Goal: Use online tool/utility: Utilize a website feature to perform a specific function

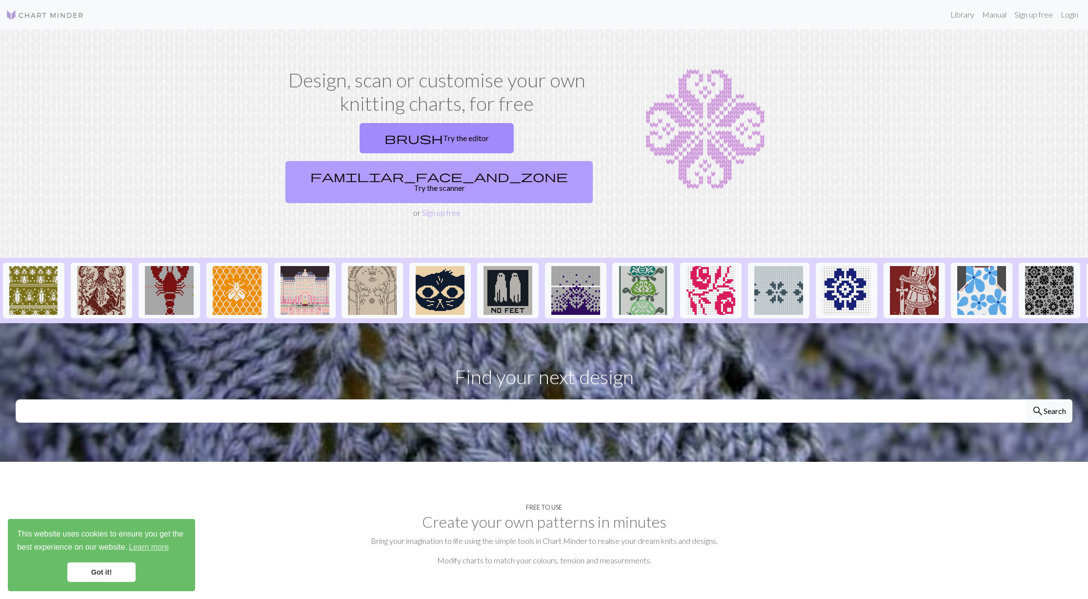
click at [507, 161] on link "familiar_face_and_zone Try the scanner" at bounding box center [438, 182] width 307 height 42
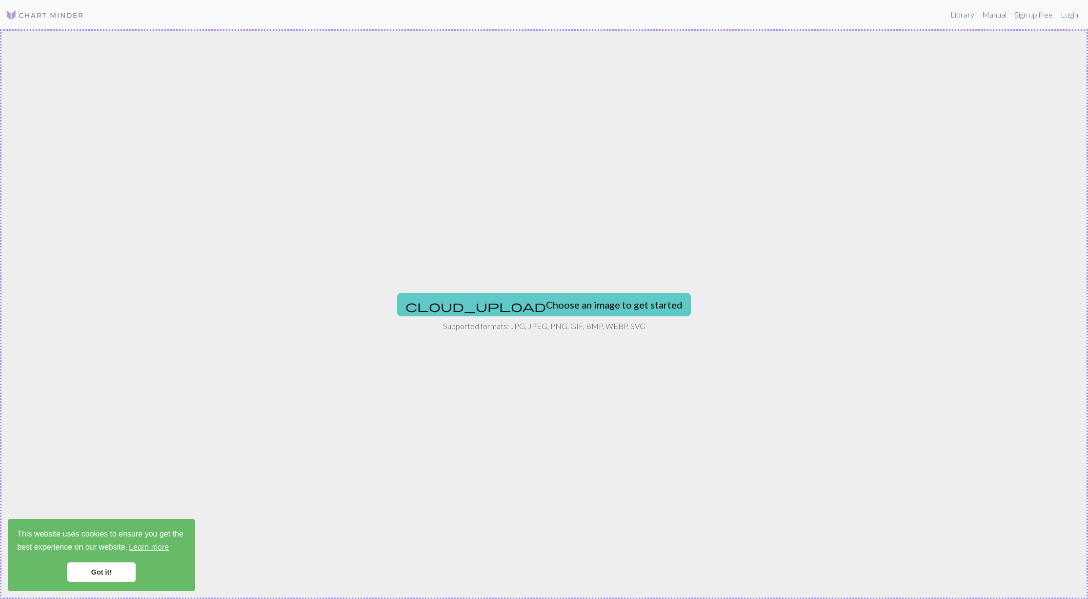
click at [564, 304] on button "cloud_upload Choose an image to get started" at bounding box center [544, 304] width 294 height 23
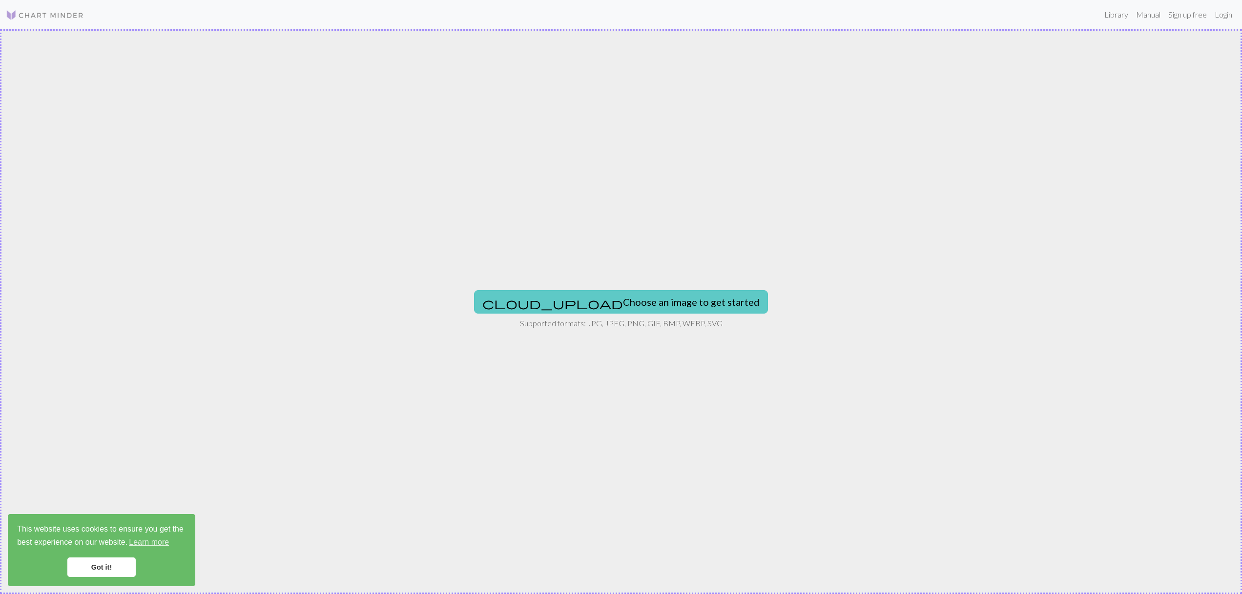
click at [664, 306] on button "cloud_upload Choose an image to get started" at bounding box center [621, 301] width 294 height 23
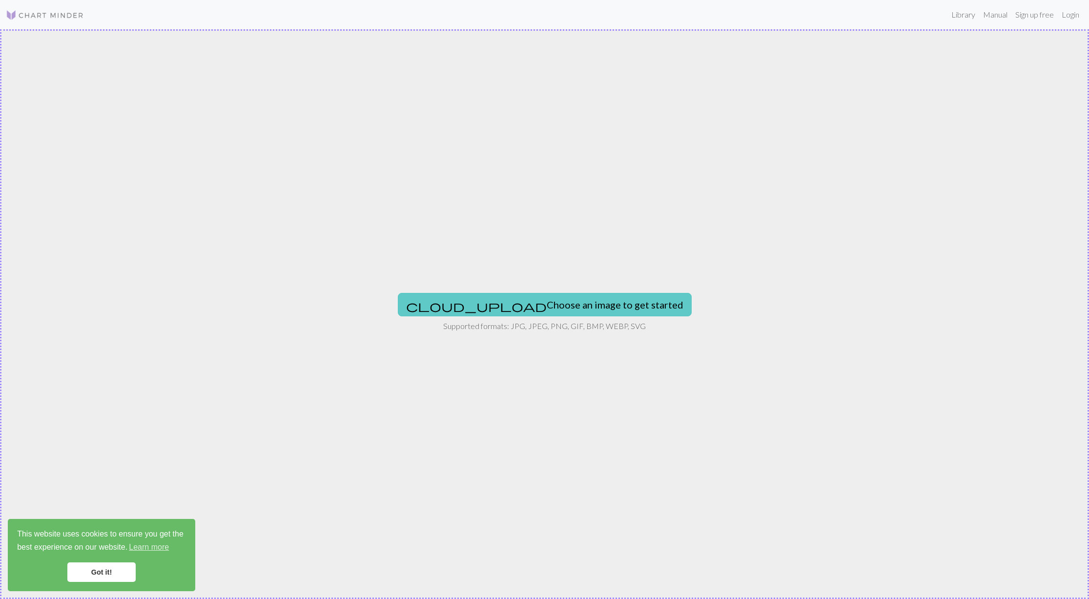
click at [487, 303] on button "cloud_upload Choose an image to get started" at bounding box center [545, 304] width 294 height 23
click at [536, 298] on button "cloud_upload Choose an image to get started" at bounding box center [545, 304] width 294 height 23
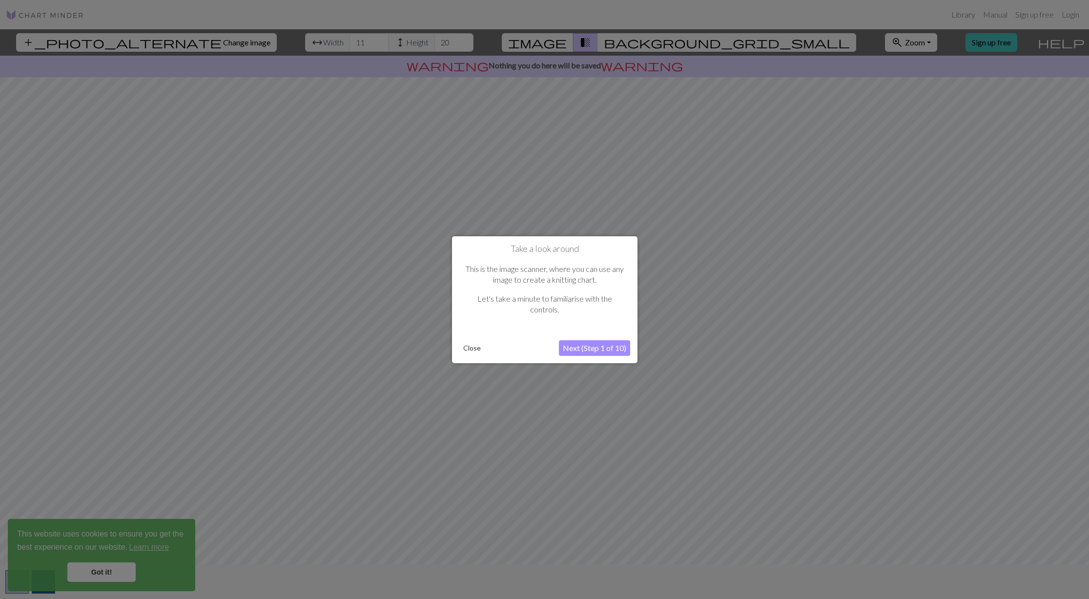
click at [588, 346] on button "Next (Step 1 of 10)" at bounding box center [594, 348] width 71 height 16
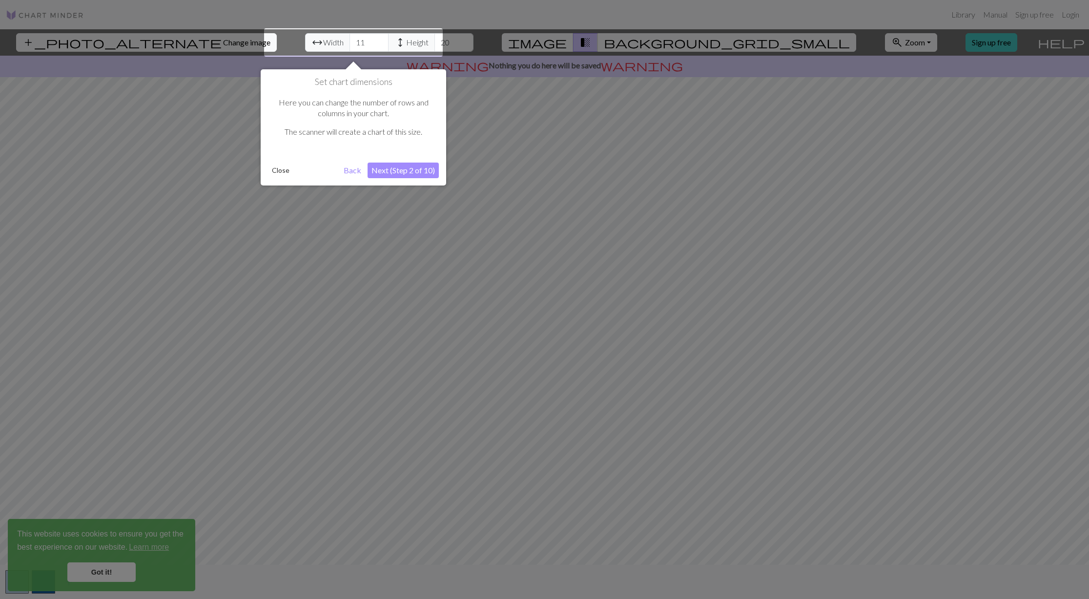
click at [389, 169] on button "Next (Step 2 of 10)" at bounding box center [402, 171] width 71 height 16
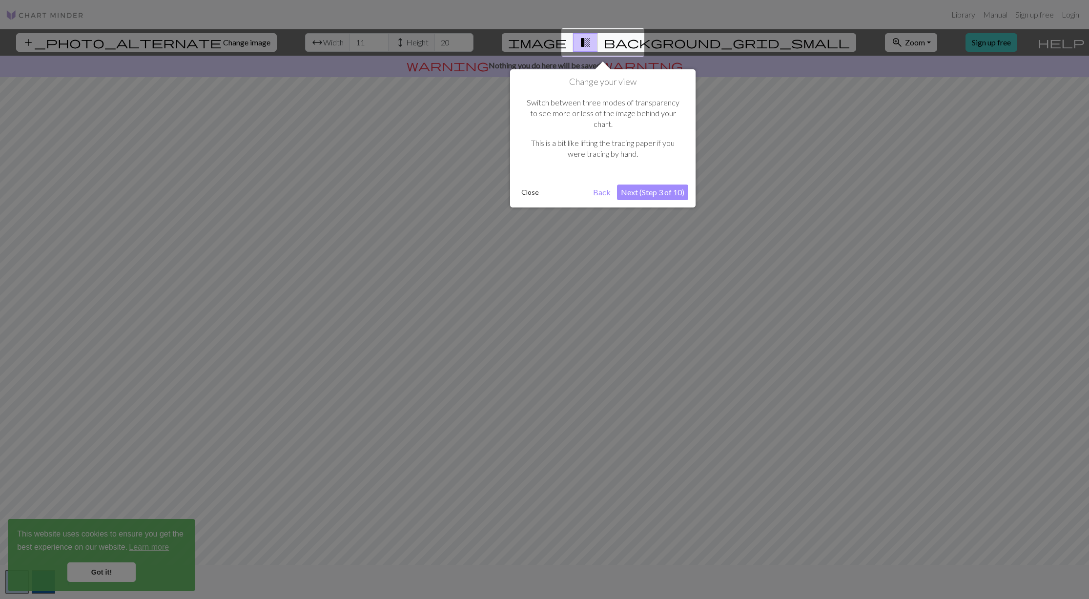
click at [656, 184] on button "Next (Step 3 of 10)" at bounding box center [652, 192] width 71 height 16
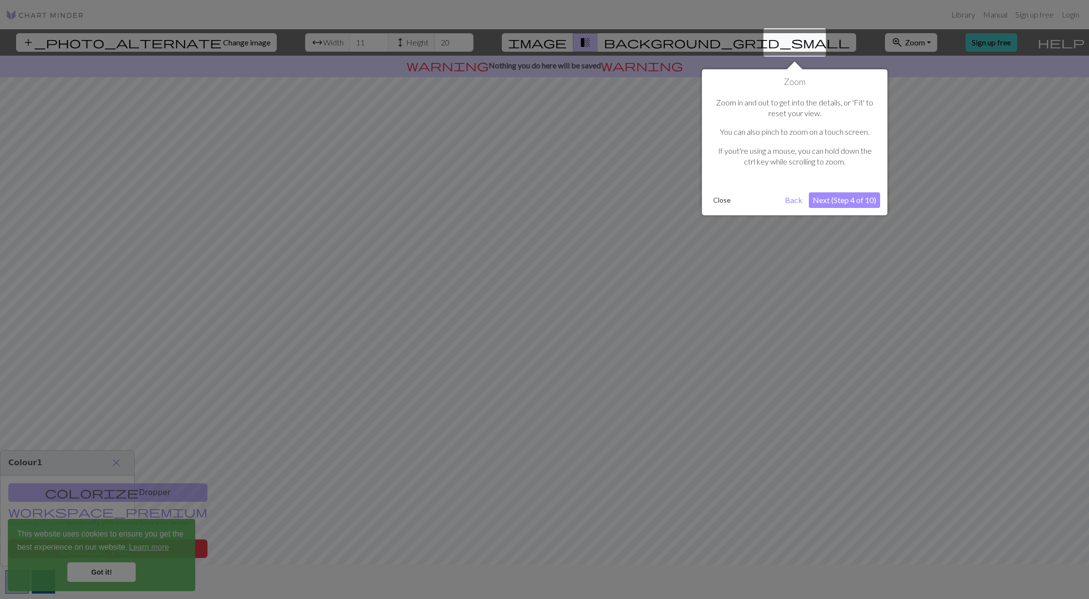
click at [837, 194] on button "Next (Step 4 of 10)" at bounding box center [844, 200] width 71 height 16
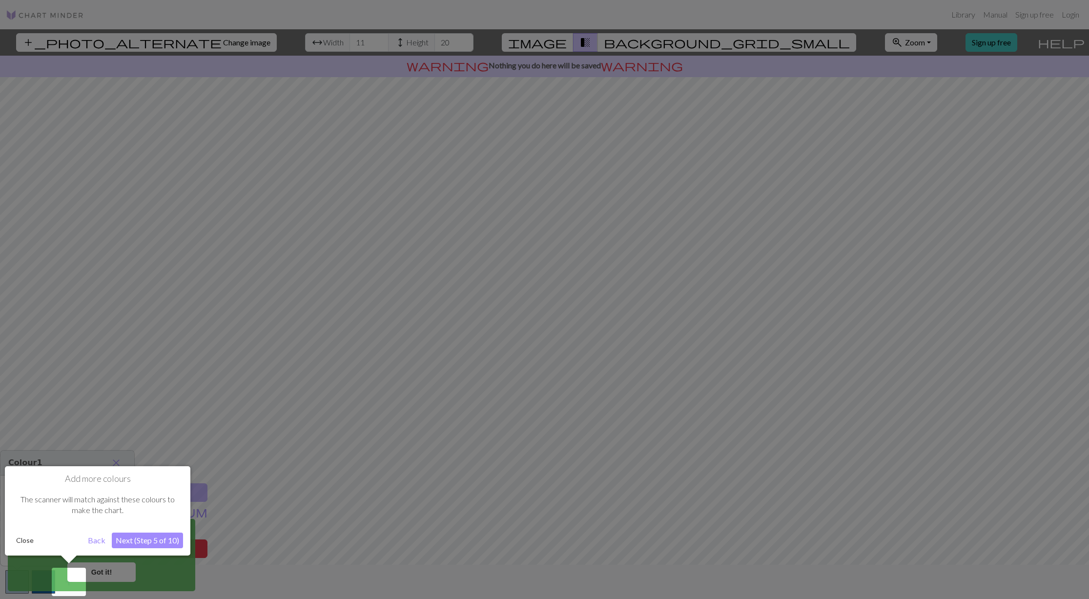
click at [141, 535] on button "Next (Step 5 of 10)" at bounding box center [147, 540] width 71 height 16
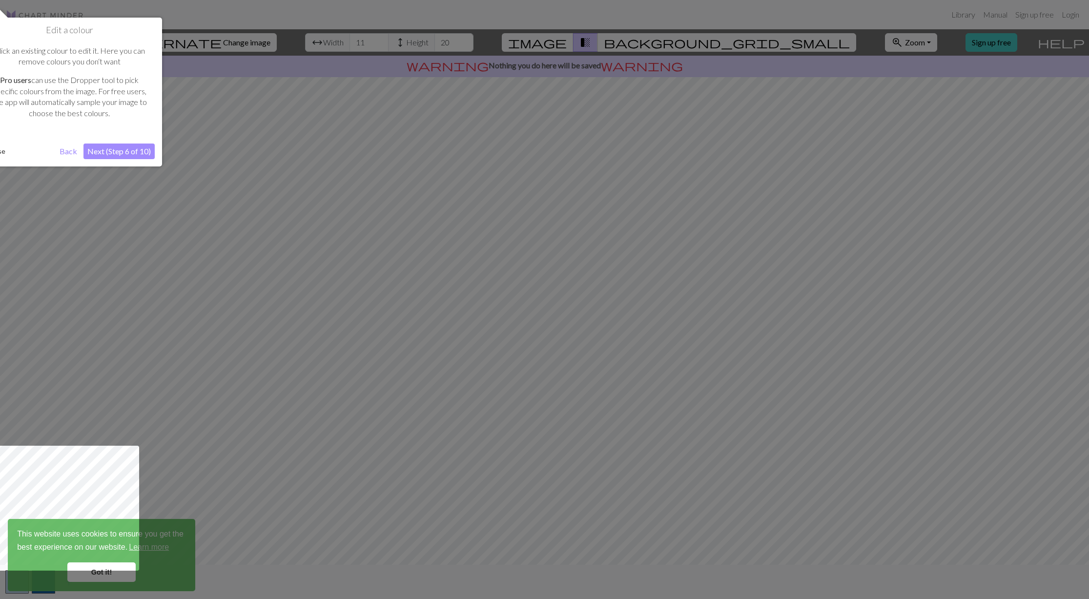
click at [116, 150] on button "Next (Step 6 of 10)" at bounding box center [118, 151] width 71 height 16
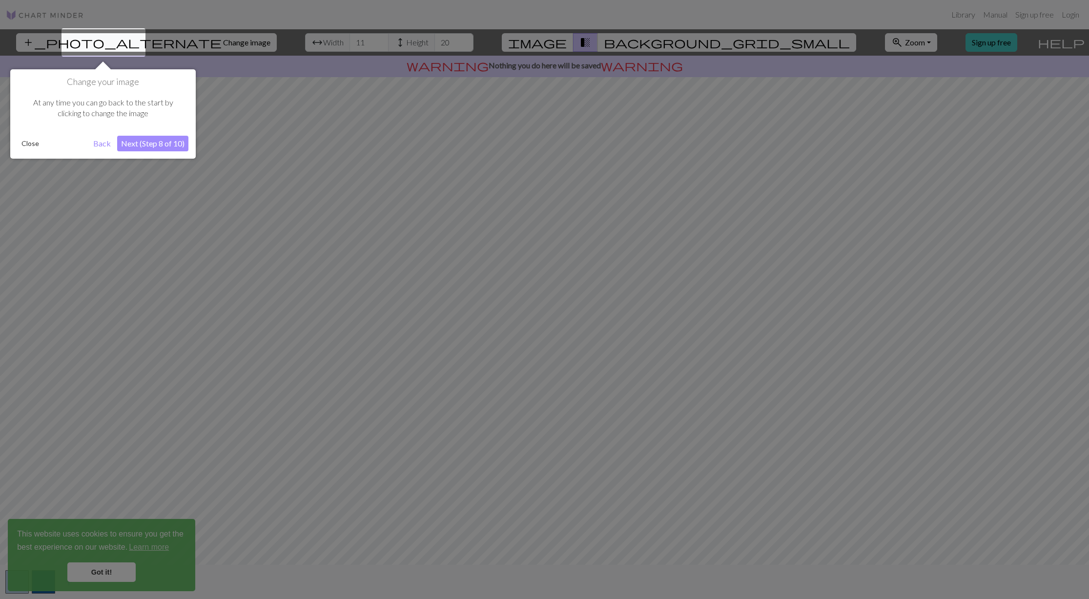
click at [129, 142] on button "Next (Step 8 of 10)" at bounding box center [152, 144] width 71 height 16
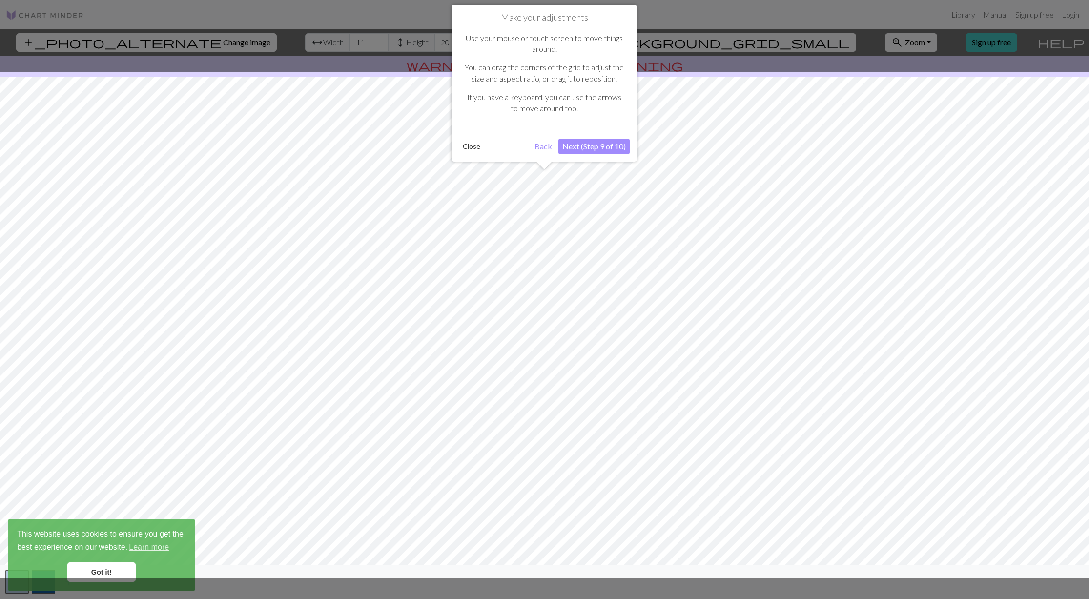
click at [588, 147] on button "Next (Step 9 of 10)" at bounding box center [593, 147] width 71 height 16
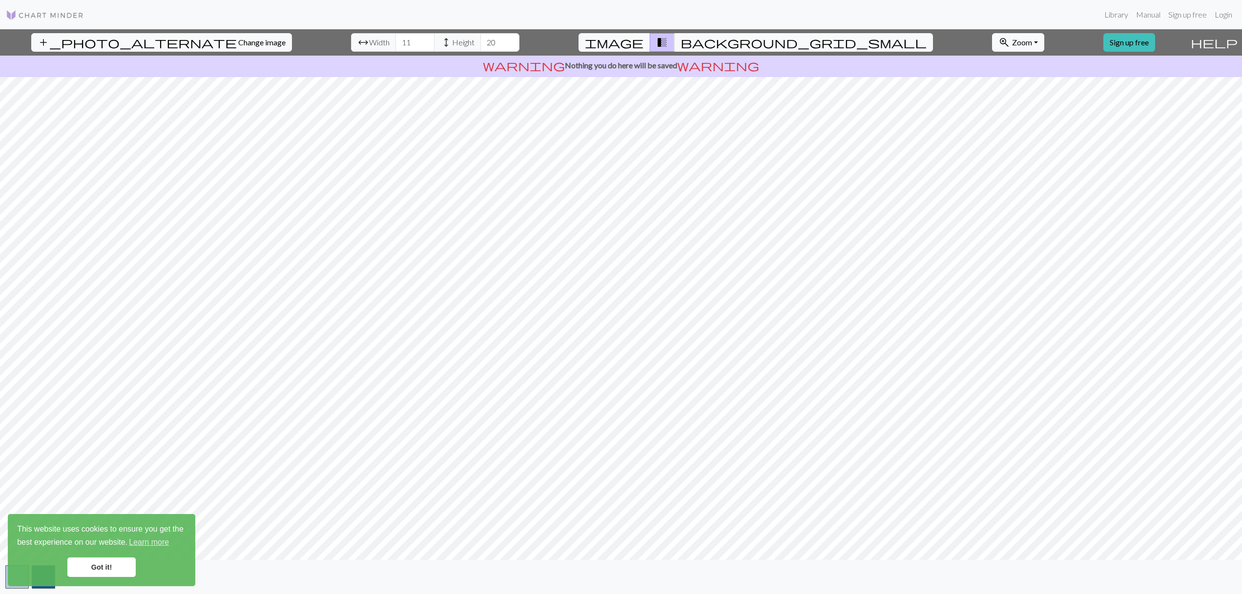
click at [92, 568] on link "Got it!" at bounding box center [101, 568] width 68 height 20
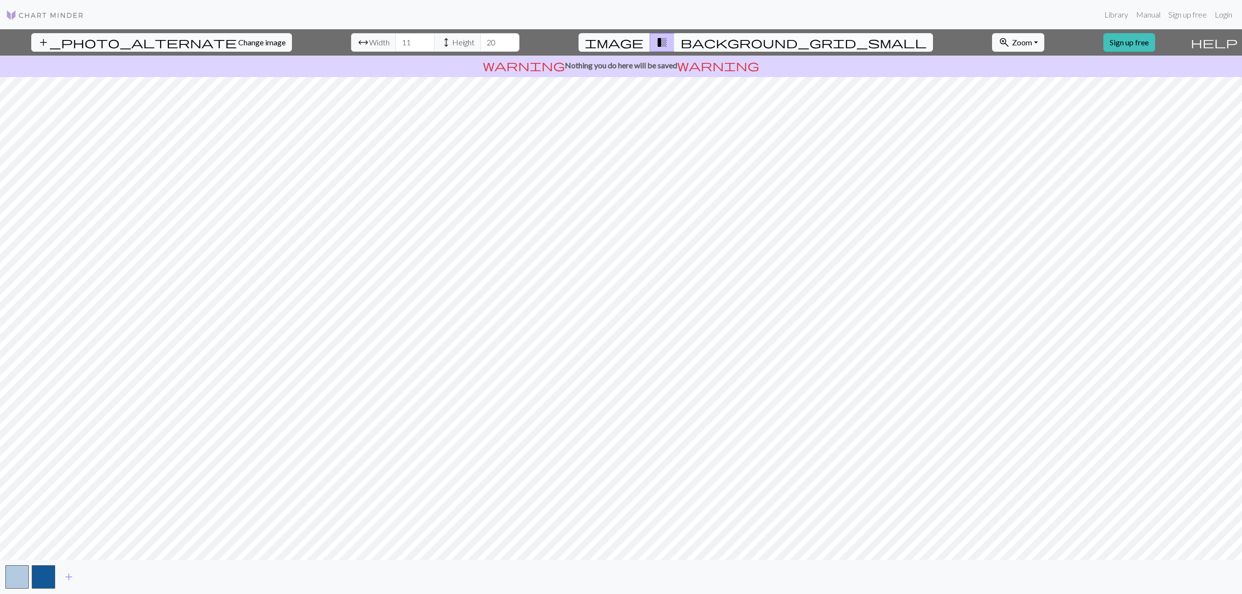
click at [700, 48] on span "background_grid_small" at bounding box center [803, 43] width 246 height 14
click at [643, 41] on span "image" at bounding box center [614, 43] width 59 height 14
click at [992, 46] on button "zoom_in Zoom Zoom" at bounding box center [1018, 42] width 52 height 19
click at [992, 62] on button "Fit all" at bounding box center [1030, 64] width 77 height 16
click at [1012, 46] on span "Zoom" at bounding box center [1022, 42] width 20 height 9
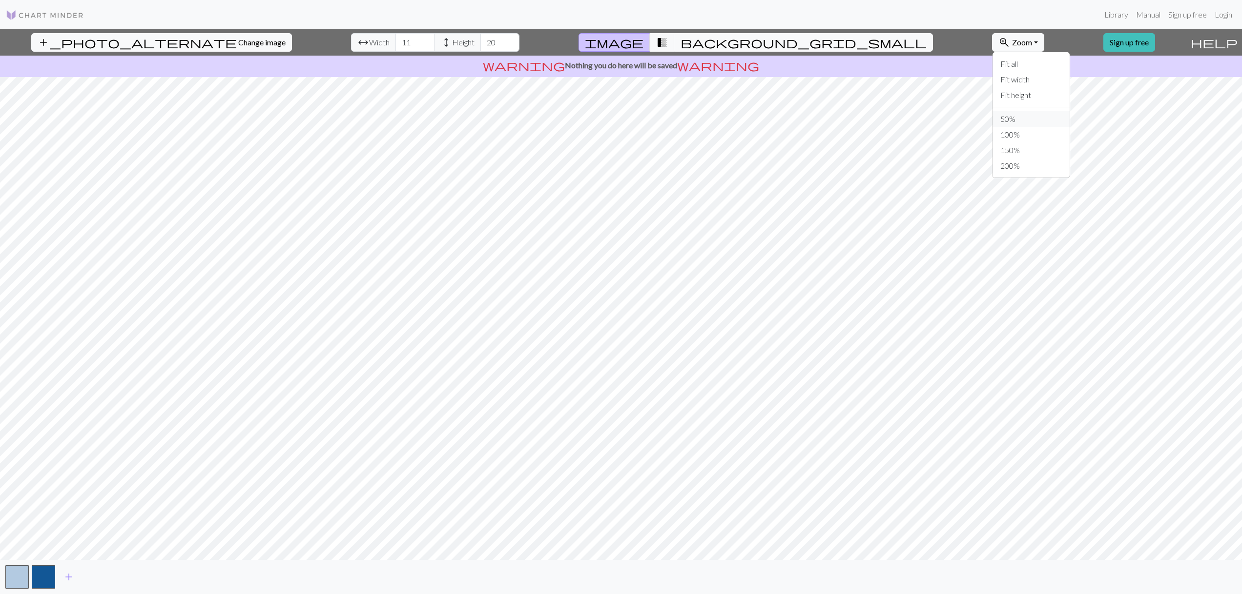
click at [992, 120] on button "50%" at bounding box center [1030, 119] width 77 height 16
click at [992, 48] on button "zoom_in Zoom Zoom" at bounding box center [1018, 42] width 52 height 19
click at [992, 138] on button "100%" at bounding box center [1030, 135] width 77 height 16
drag, startPoint x: 897, startPoint y: 45, endPoint x: 898, endPoint y: 50, distance: 5.5
click at [1012, 45] on span "Zoom" at bounding box center [1022, 42] width 20 height 9
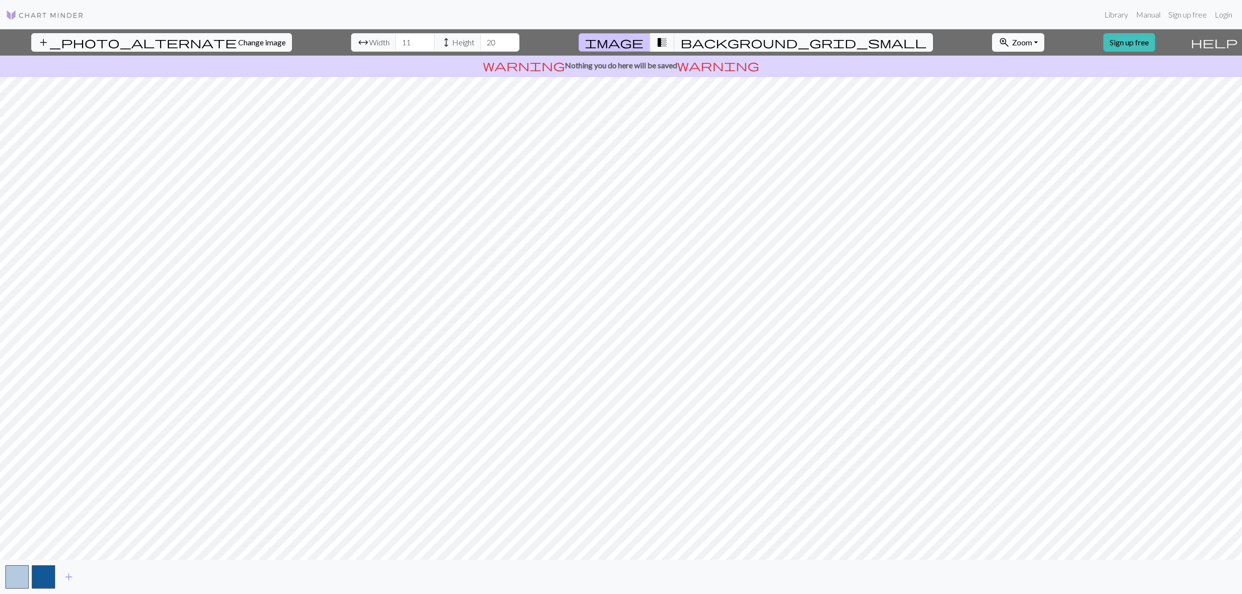
click at [452, 41] on span "Height" at bounding box center [463, 43] width 22 height 12
click at [395, 41] on input "12" at bounding box center [414, 42] width 39 height 19
click at [395, 41] on input "13" at bounding box center [414, 42] width 39 height 19
click at [395, 41] on input "14" at bounding box center [414, 42] width 39 height 19
click at [395, 41] on input "15" at bounding box center [414, 42] width 39 height 19
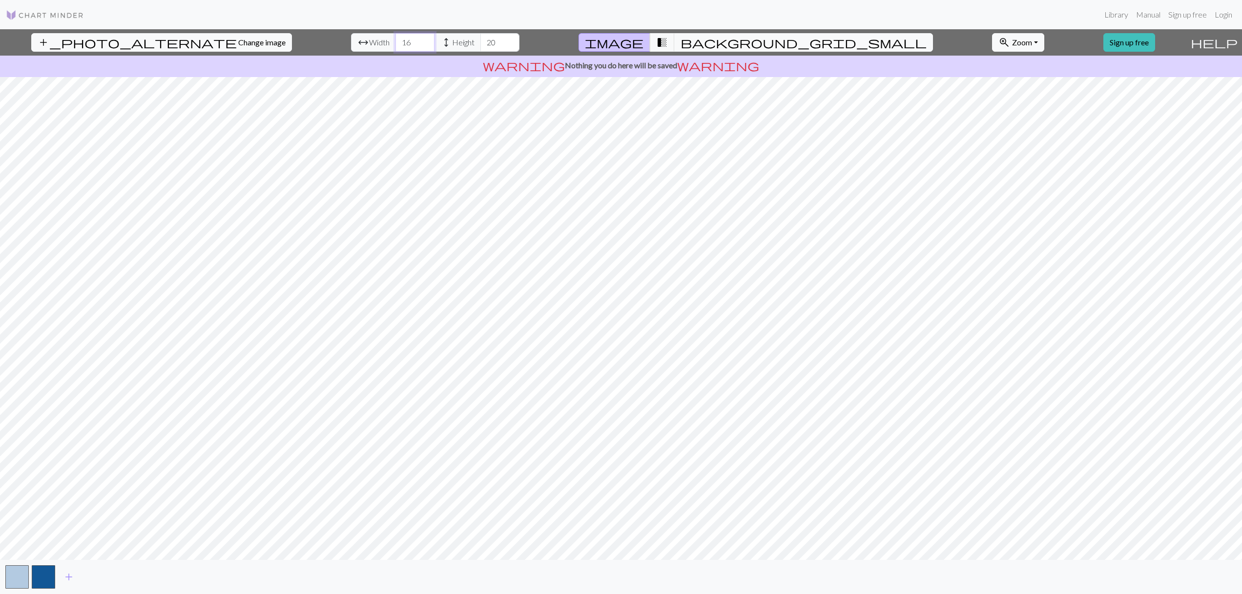
click at [395, 41] on input "16" at bounding box center [414, 42] width 39 height 19
click at [395, 41] on input "17" at bounding box center [414, 42] width 39 height 19
click at [395, 41] on input "18" at bounding box center [414, 42] width 39 height 19
click at [395, 41] on input "19" at bounding box center [414, 42] width 39 height 19
click at [395, 41] on input "20" at bounding box center [414, 42] width 39 height 19
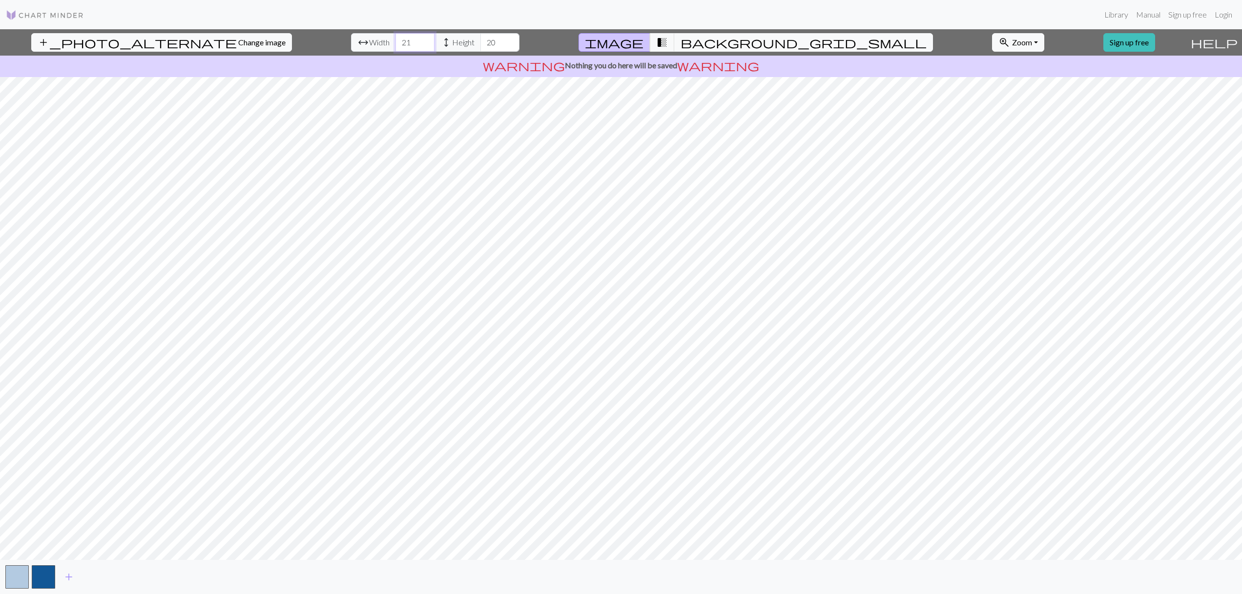
click at [395, 41] on input "21" at bounding box center [414, 42] width 39 height 19
click at [395, 41] on input "22" at bounding box center [414, 42] width 39 height 19
click at [395, 41] on input "23" at bounding box center [414, 42] width 39 height 19
type input "24"
click at [395, 41] on input "24" at bounding box center [414, 42] width 39 height 19
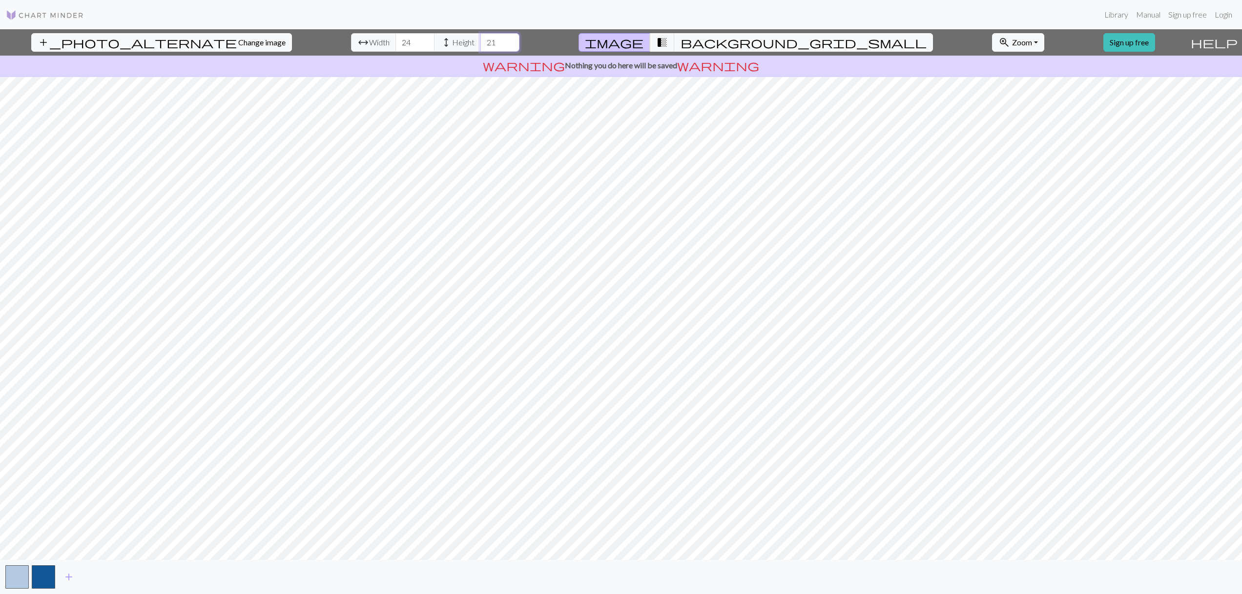
click at [480, 40] on input "21" at bounding box center [499, 42] width 39 height 19
click at [480, 40] on input "22" at bounding box center [499, 42] width 39 height 19
click at [480, 40] on input "23" at bounding box center [499, 42] width 39 height 19
click at [480, 40] on input "24" at bounding box center [499, 42] width 39 height 19
click at [480, 40] on input "25" at bounding box center [499, 42] width 39 height 19
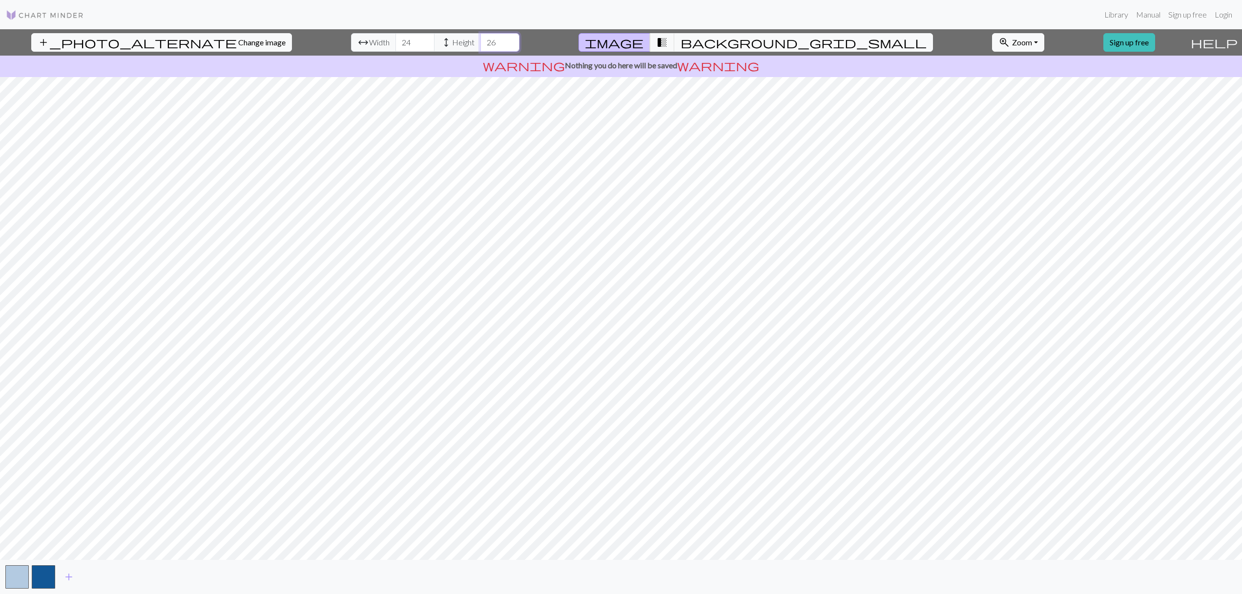
click at [480, 40] on input "26" at bounding box center [499, 42] width 39 height 19
click at [480, 40] on input "27" at bounding box center [499, 42] width 39 height 19
click at [480, 40] on input "28" at bounding box center [499, 42] width 39 height 19
click at [480, 40] on input "29" at bounding box center [499, 42] width 39 height 19
click at [480, 40] on input "30" at bounding box center [499, 42] width 39 height 19
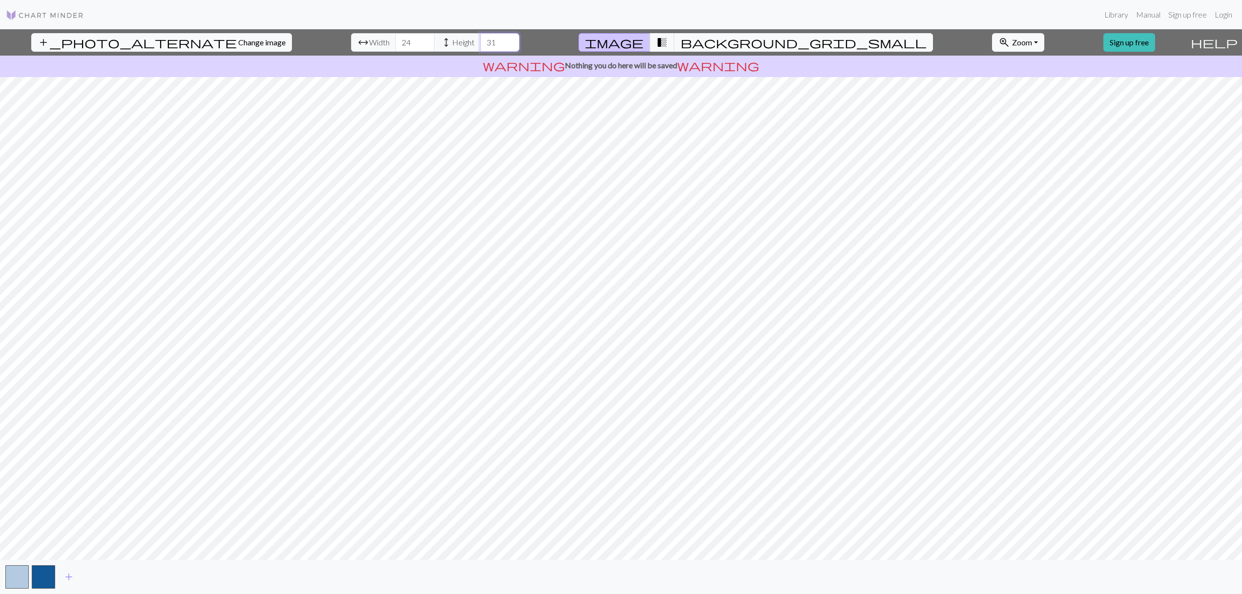
click at [480, 40] on input "31" at bounding box center [499, 42] width 39 height 19
click at [480, 40] on input "32" at bounding box center [499, 42] width 39 height 19
click at [480, 40] on input "33" at bounding box center [499, 42] width 39 height 19
click at [480, 40] on input "34" at bounding box center [499, 42] width 39 height 19
click at [480, 40] on input "35" at bounding box center [499, 42] width 39 height 19
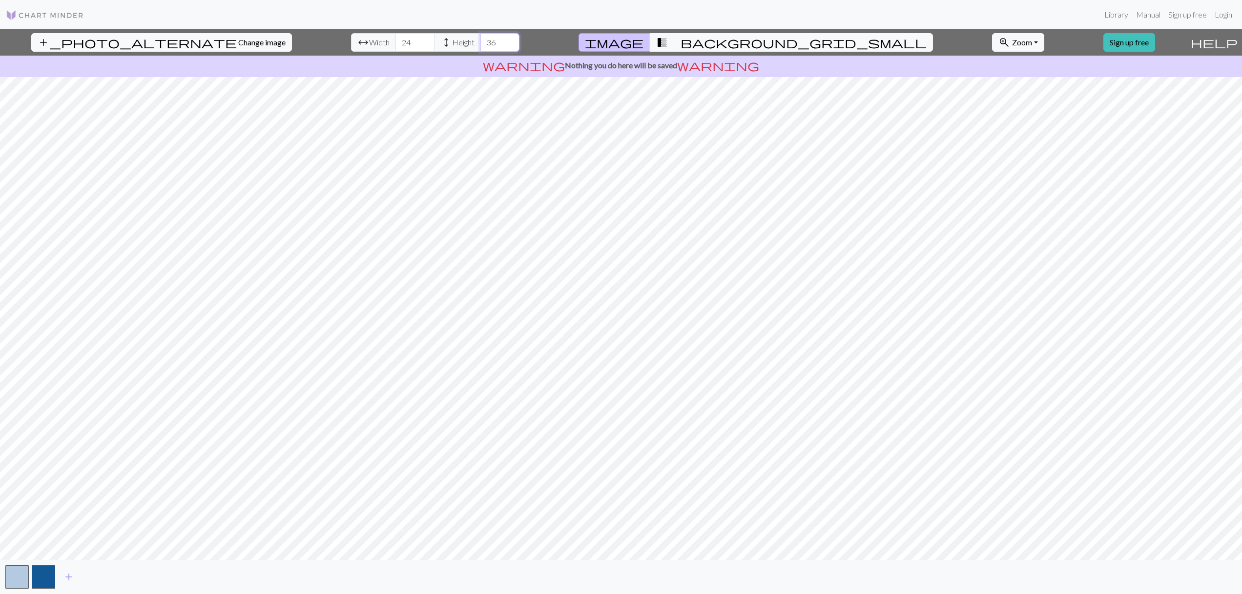
click at [480, 40] on input "36" at bounding box center [499, 42] width 39 height 19
click at [480, 40] on input "37" at bounding box center [499, 42] width 39 height 19
click at [480, 40] on input "38" at bounding box center [499, 42] width 39 height 19
click at [480, 40] on input "39" at bounding box center [499, 42] width 39 height 19
click at [480, 40] on input "40" at bounding box center [499, 42] width 39 height 19
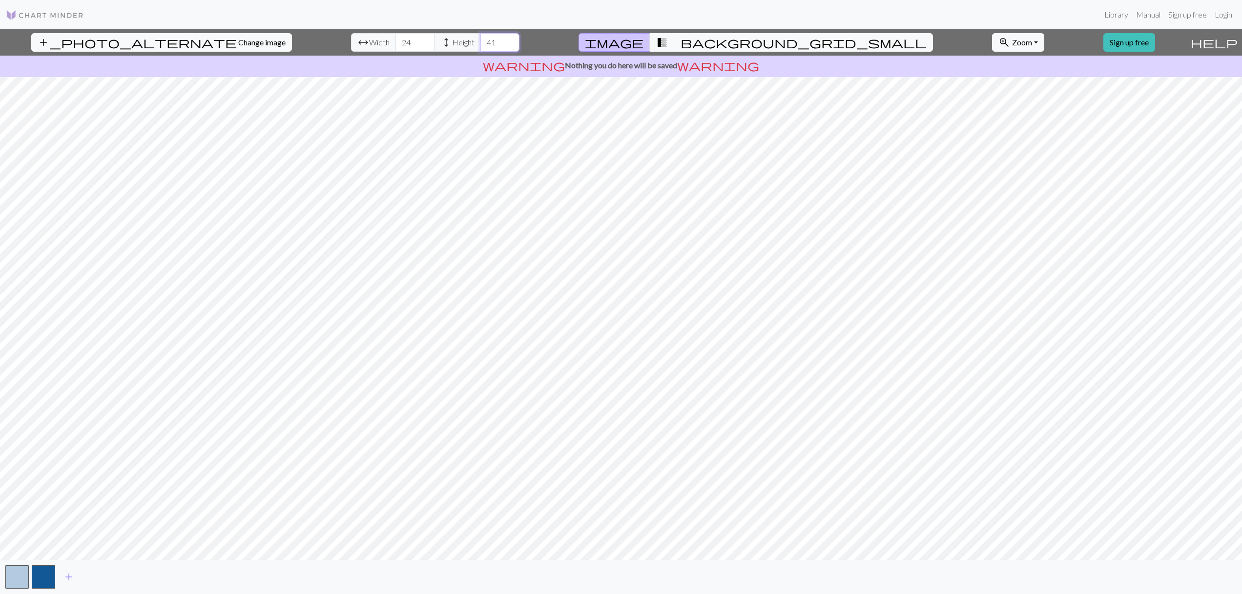
click at [480, 40] on input "41" at bounding box center [499, 42] width 39 height 19
click at [480, 40] on input "42" at bounding box center [499, 42] width 39 height 19
click at [480, 40] on input "43" at bounding box center [499, 42] width 39 height 19
click at [480, 40] on input "44" at bounding box center [499, 42] width 39 height 19
click at [480, 40] on input "45" at bounding box center [499, 42] width 39 height 19
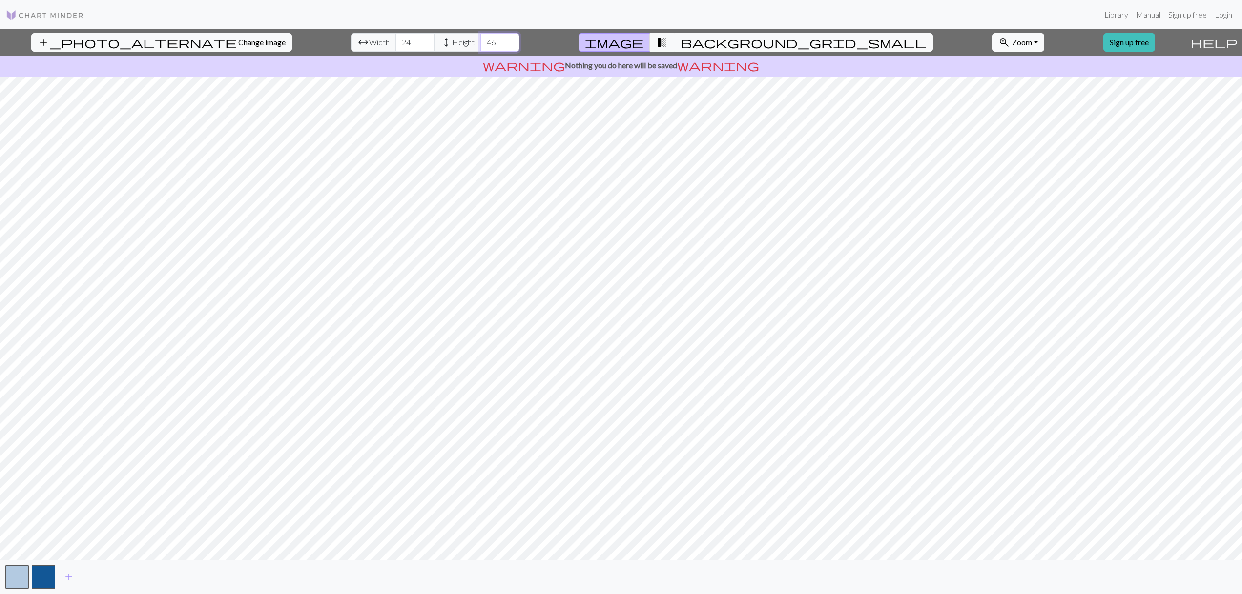
click at [480, 40] on input "46" at bounding box center [499, 42] width 39 height 19
click at [480, 40] on input "47" at bounding box center [499, 42] width 39 height 19
click at [480, 40] on input "48" at bounding box center [499, 42] width 39 height 19
click at [480, 40] on input "49" at bounding box center [499, 42] width 39 height 19
click at [480, 40] on input "50" at bounding box center [499, 42] width 39 height 19
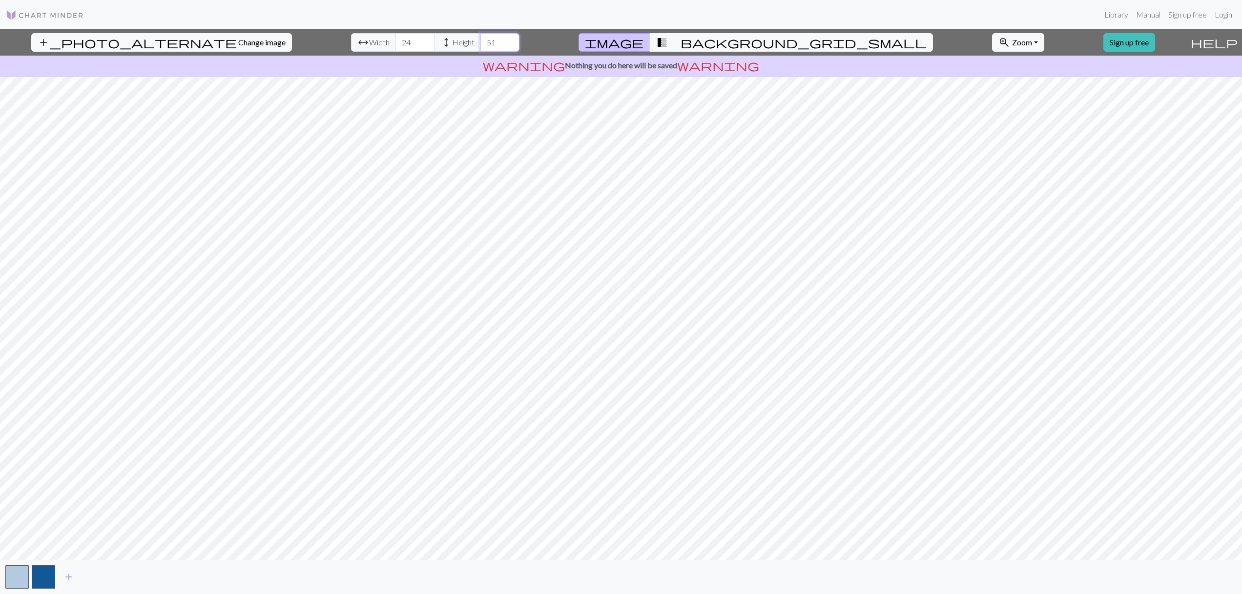
click at [480, 40] on input "51" at bounding box center [499, 42] width 39 height 19
click at [480, 40] on input "52" at bounding box center [499, 42] width 39 height 19
click at [480, 40] on input "53" at bounding box center [499, 42] width 39 height 19
type input "54"
click at [480, 40] on input "54" at bounding box center [499, 42] width 39 height 19
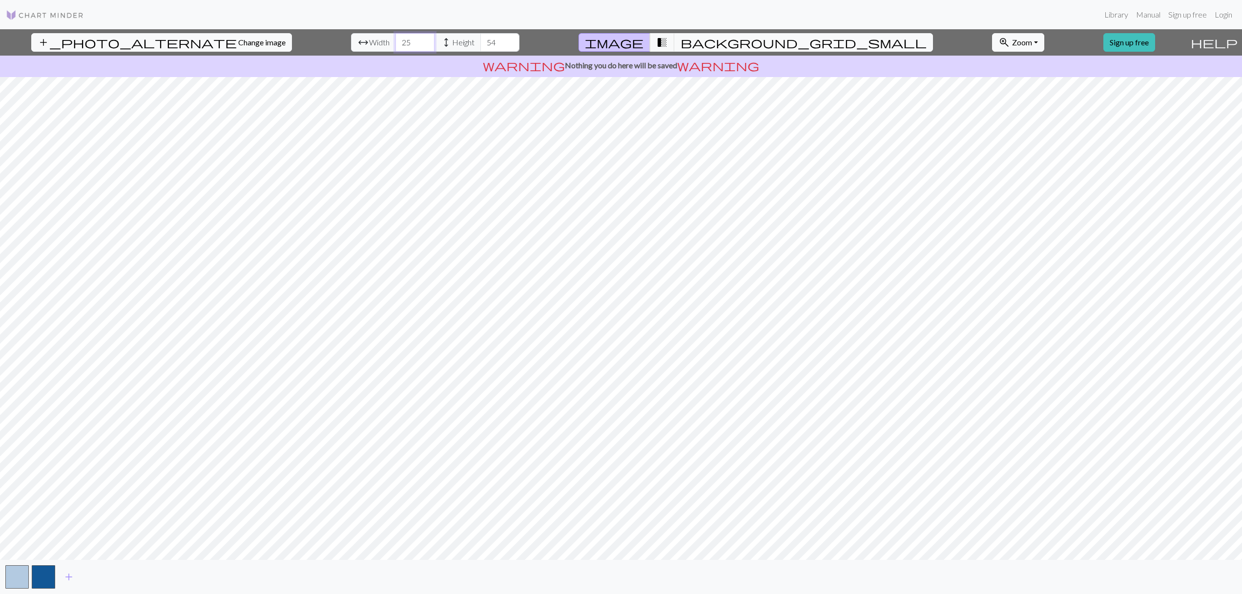
click at [395, 41] on input "25" at bounding box center [414, 42] width 39 height 19
type input "24"
click at [395, 45] on input "24" at bounding box center [414, 42] width 39 height 19
click at [480, 40] on input "55" at bounding box center [499, 42] width 39 height 19
click at [480, 40] on input "56" at bounding box center [499, 42] width 39 height 19
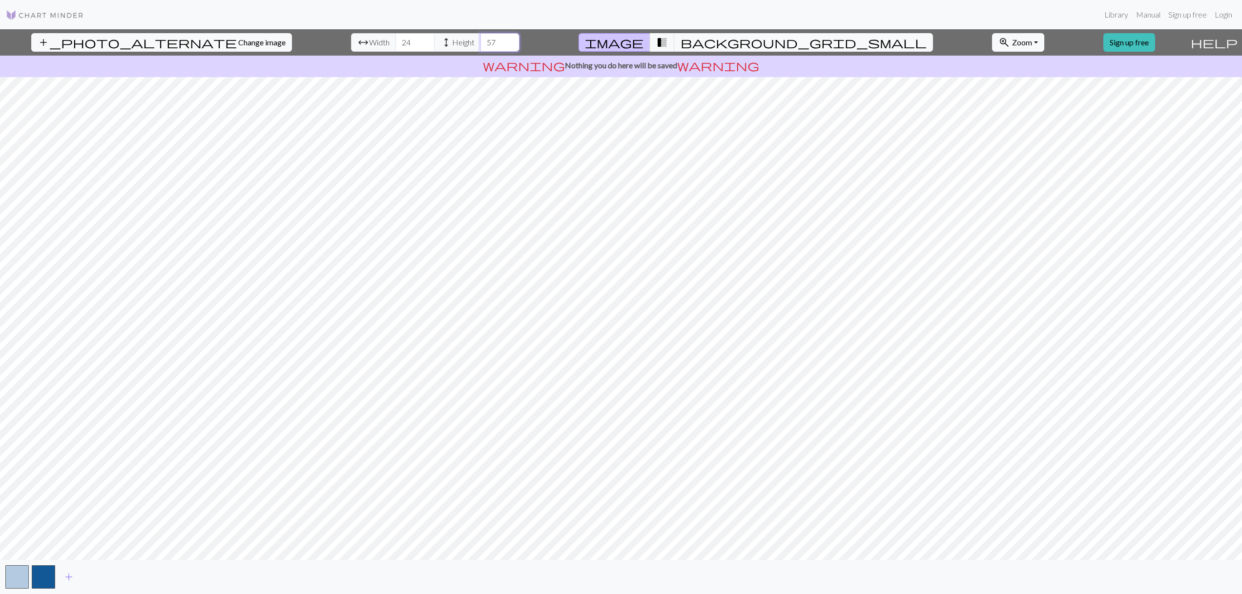
click at [480, 40] on input "57" at bounding box center [499, 42] width 39 height 19
click at [480, 40] on input "58" at bounding box center [499, 42] width 39 height 19
click at [480, 45] on input "57" at bounding box center [499, 42] width 39 height 19
type input "56"
click at [480, 45] on input "56" at bounding box center [499, 42] width 39 height 19
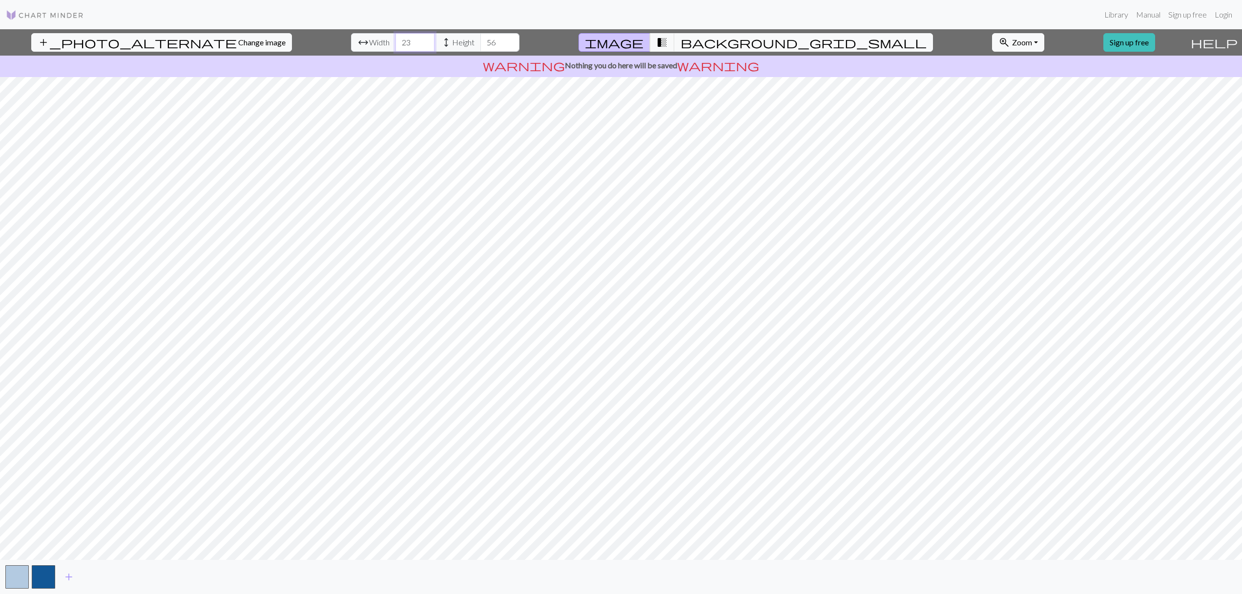
click at [395, 45] on input "23" at bounding box center [414, 42] width 39 height 19
click at [395, 40] on input "24" at bounding box center [414, 42] width 39 height 19
click at [395, 40] on input "25" at bounding box center [414, 42] width 39 height 19
type input "24"
click at [395, 44] on input "24" at bounding box center [414, 42] width 39 height 19
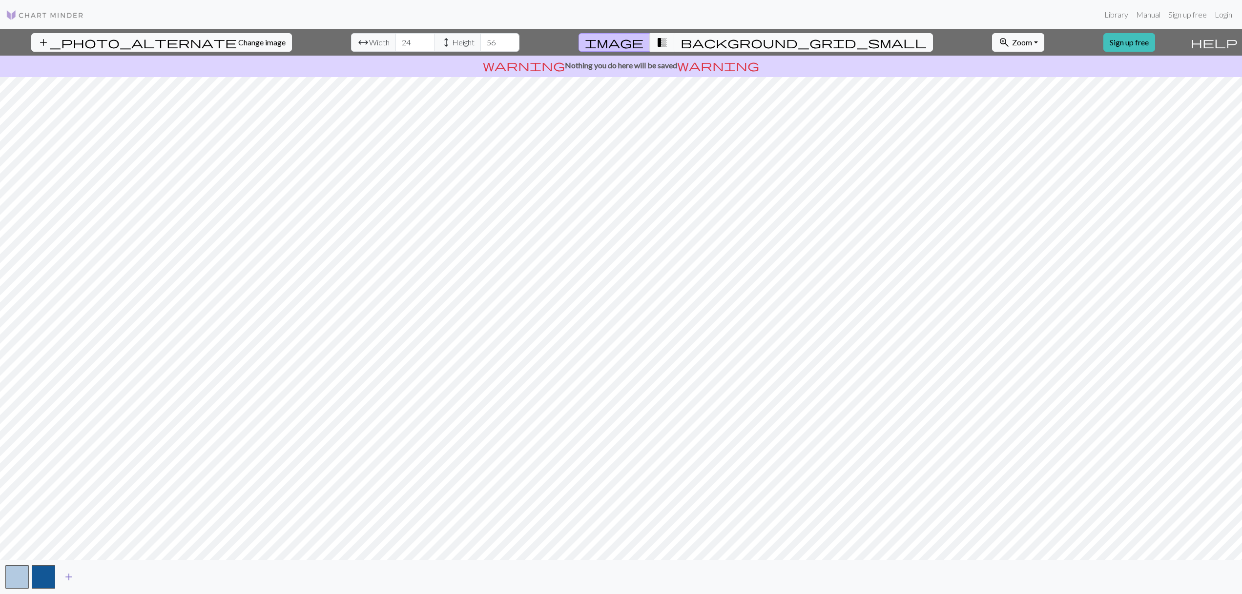
click at [68, 577] on span "add" at bounding box center [69, 577] width 12 height 14
click at [95, 577] on span "add" at bounding box center [95, 577] width 12 height 14
click at [17, 574] on button "button" at bounding box center [16, 577] width 23 height 23
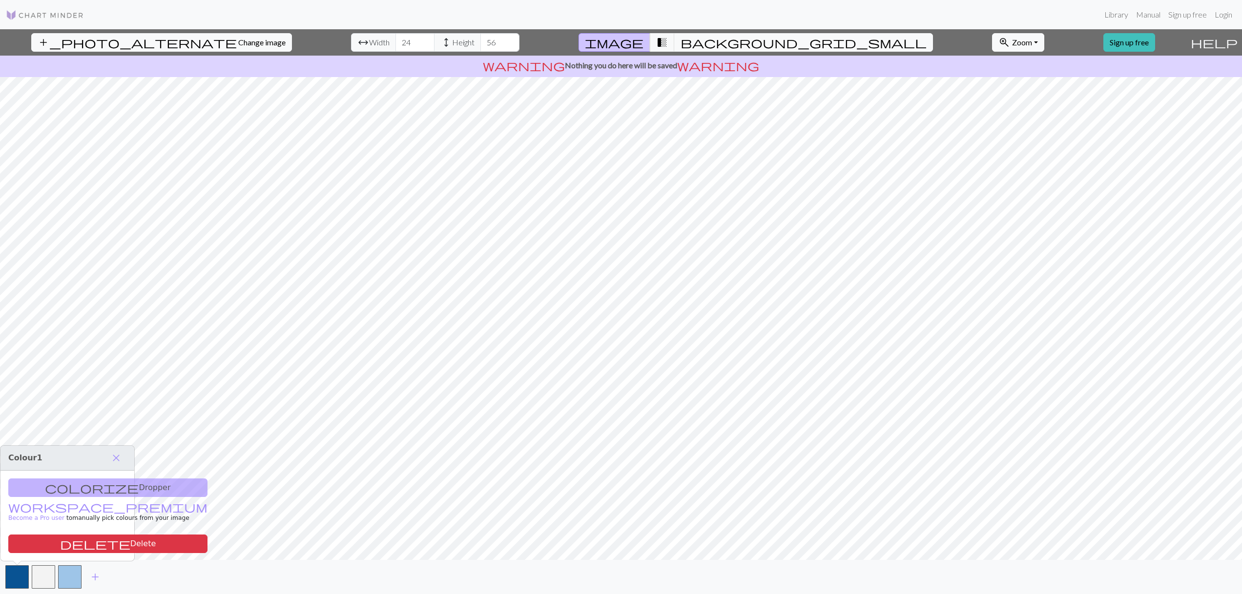
click at [77, 487] on div "colorize Dropper workspace_premium Become a Pro user to manually pick colours f…" at bounding box center [67, 516] width 134 height 90
click at [118, 457] on span "close" at bounding box center [116, 458] width 12 height 14
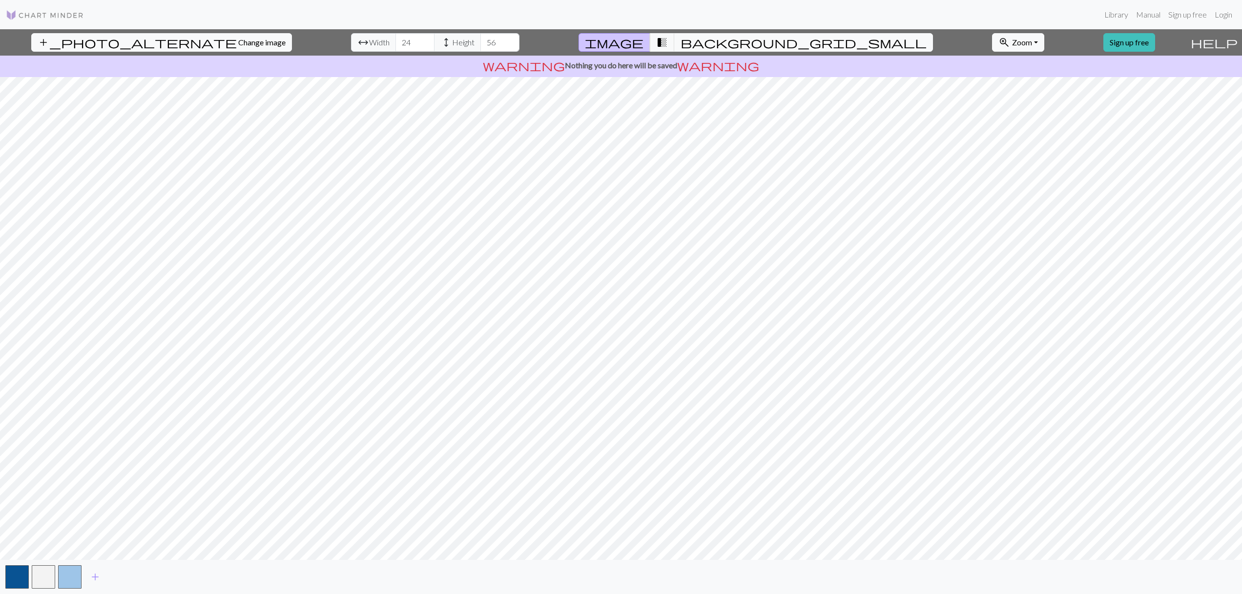
drag, startPoint x: 642, startPoint y: 65, endPoint x: 617, endPoint y: 65, distance: 24.9
click at [642, 65] on p "warning Nothing you do here will be saved warning" at bounding box center [621, 66] width 1234 height 12
click at [96, 577] on span "add" at bounding box center [95, 577] width 12 height 14
click at [76, 576] on button "button" at bounding box center [69, 577] width 23 height 23
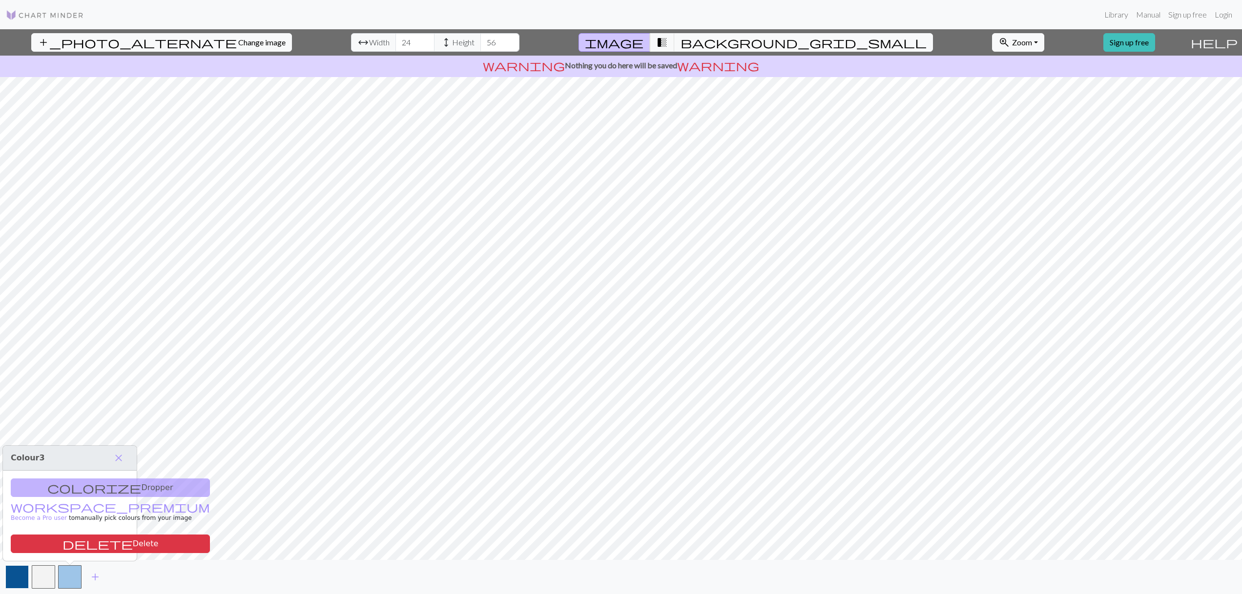
click at [20, 573] on button "button" at bounding box center [16, 577] width 23 height 23
click at [48, 542] on button "delete Delete" at bounding box center [107, 544] width 199 height 19
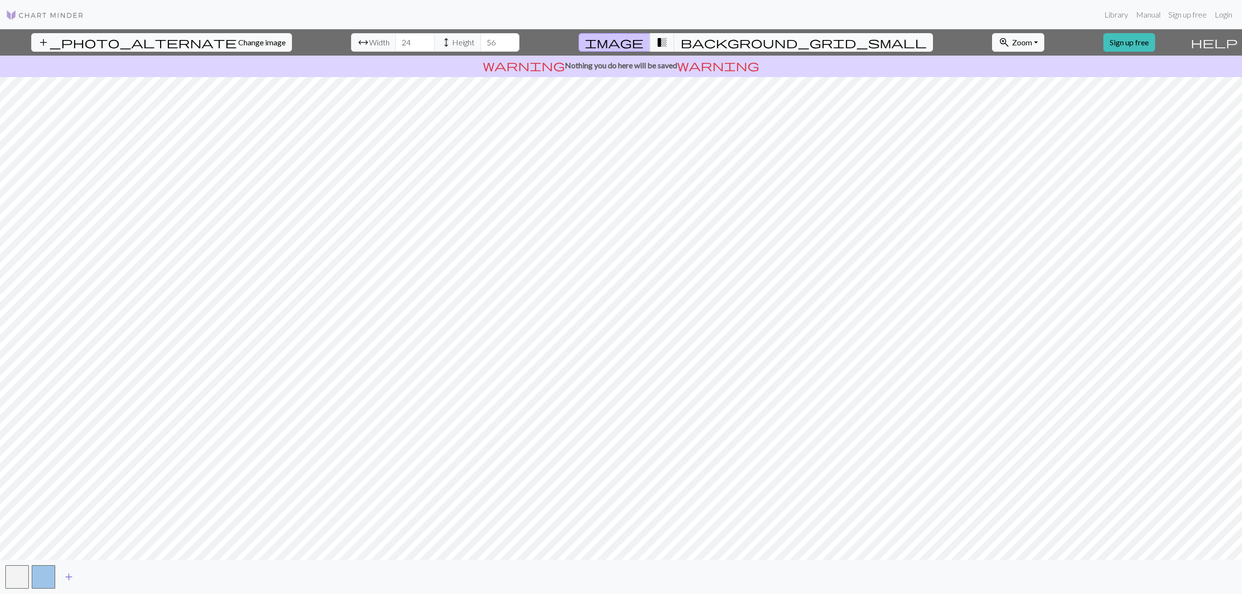
click at [68, 574] on span "add" at bounding box center [69, 577] width 12 height 14
click at [61, 579] on button "button" at bounding box center [69, 577] width 23 height 23
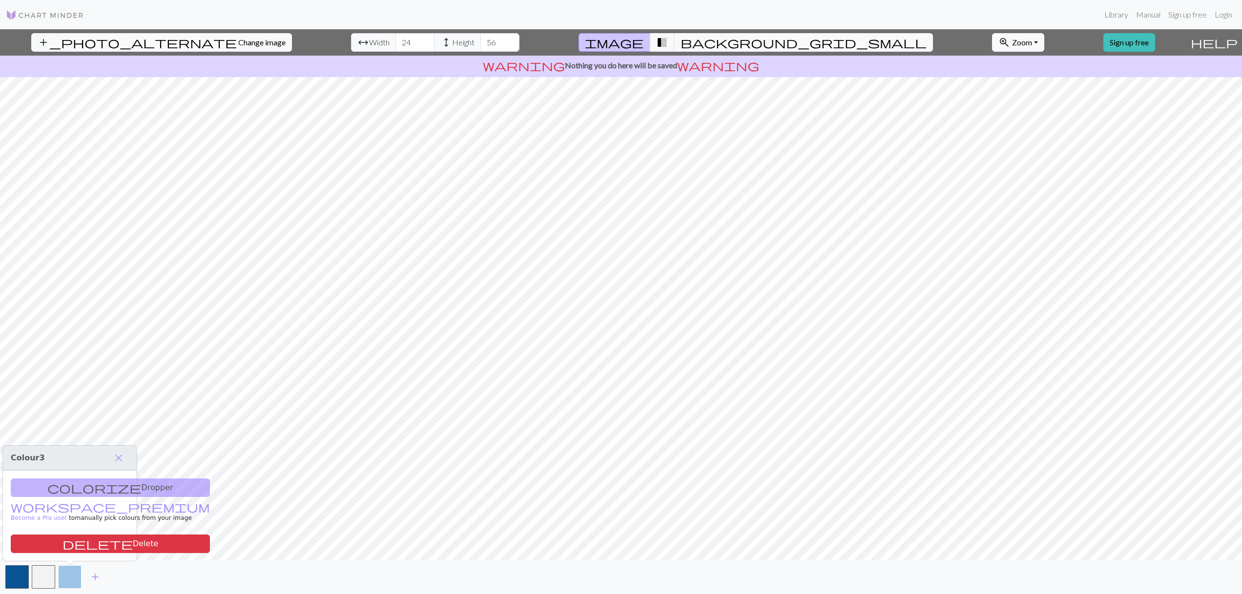
click at [61, 579] on button "button" at bounding box center [69, 577] width 23 height 23
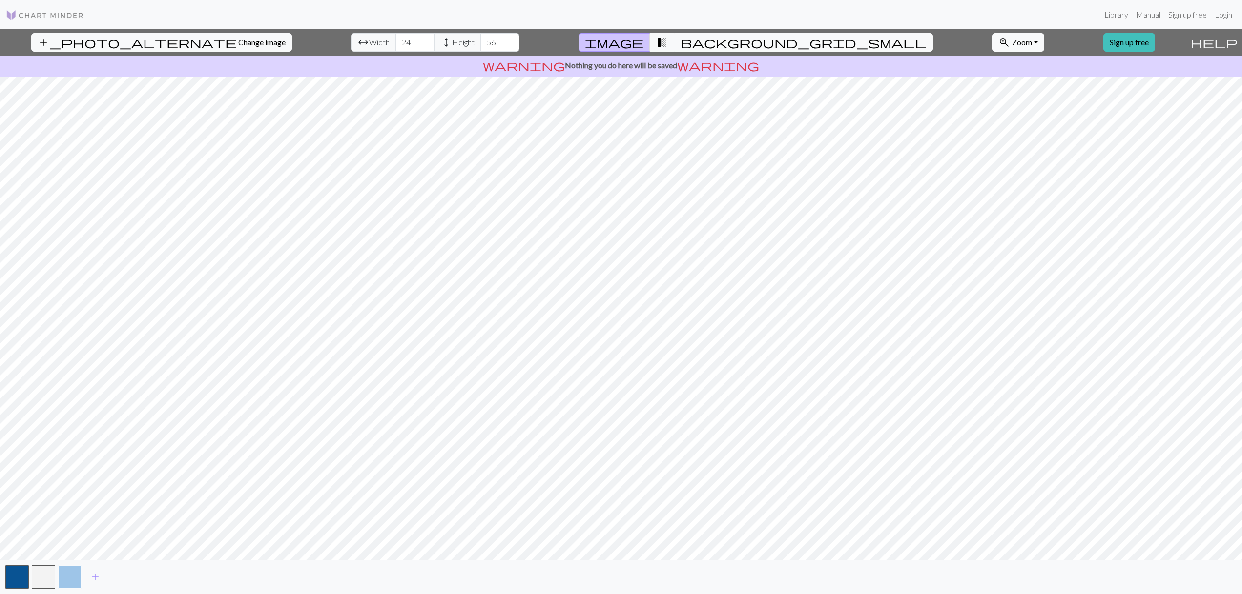
click at [64, 578] on button "button" at bounding box center [69, 577] width 23 height 23
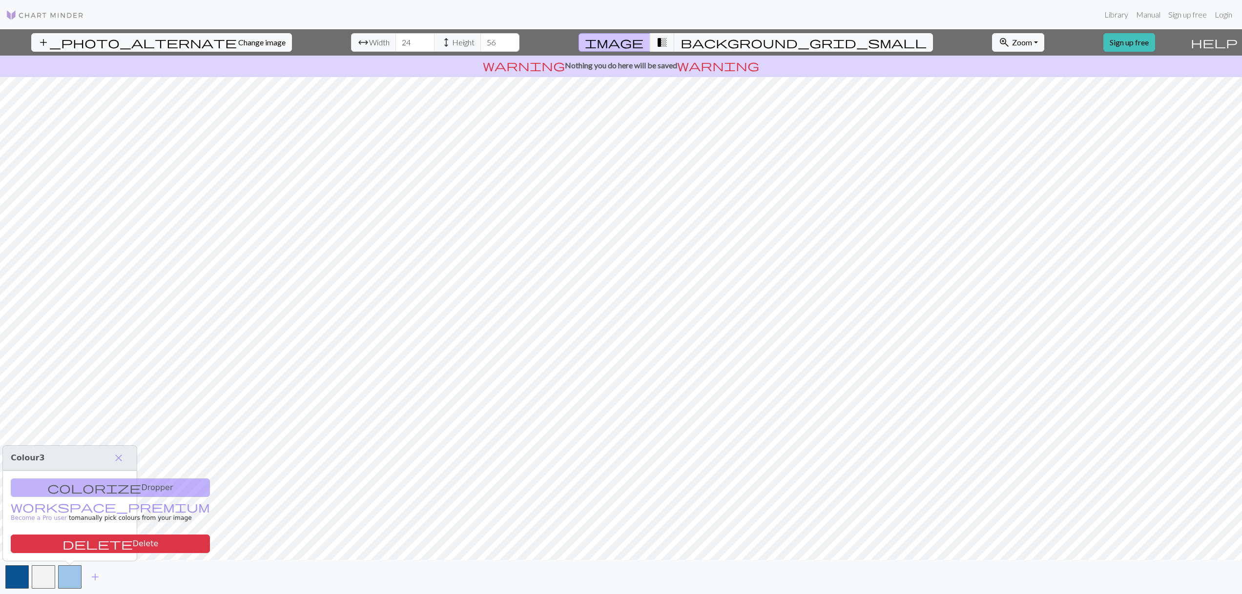
click at [69, 485] on div "colorize Dropper workspace_premium Become a Pro user to manually pick colours f…" at bounding box center [70, 516] width 134 height 90
click at [63, 507] on link "workspace_premium Become a Pro user" at bounding box center [110, 513] width 199 height 17
click at [95, 39] on span "add_photo_alternate" at bounding box center [137, 43] width 199 height 14
drag, startPoint x: 67, startPoint y: 453, endPoint x: 93, endPoint y: 446, distance: 27.5
click at [93, 446] on div "Colour 3 close colorize Dropper workspace_premium Become a Pro user to manually…" at bounding box center [69, 504] width 135 height 116
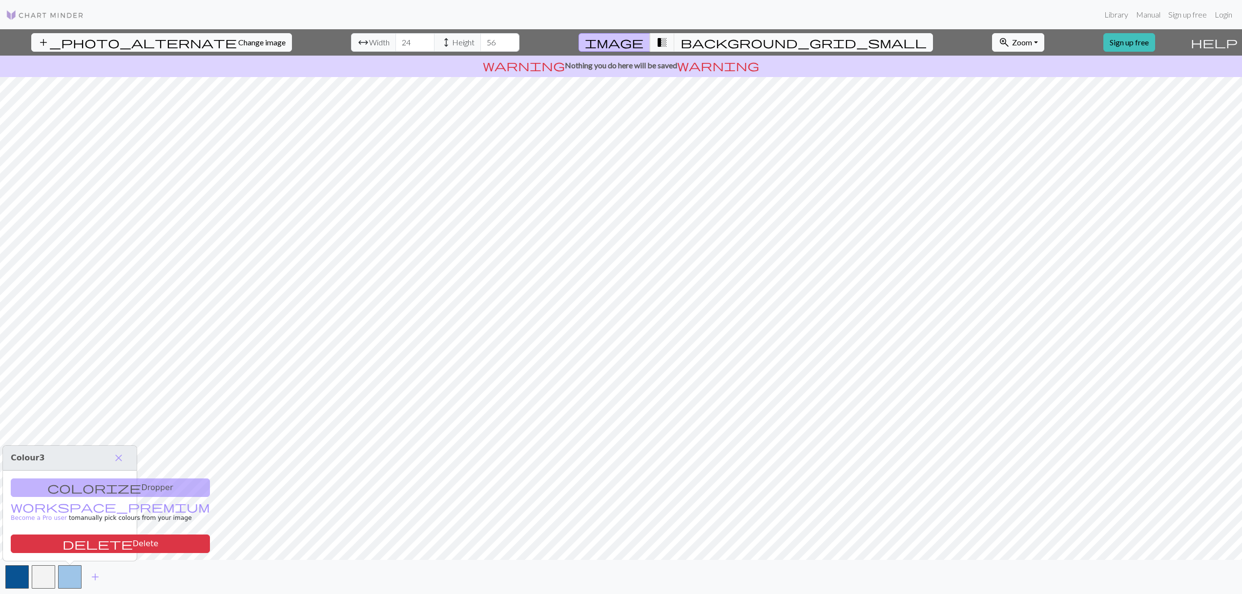
drag, startPoint x: 46, startPoint y: 453, endPoint x: 61, endPoint y: 447, distance: 16.2
click at [54, 451] on h3 "Colour 3 close" at bounding box center [70, 458] width 134 height 25
click at [61, 458] on h3 "Colour 3 close" at bounding box center [70, 458] width 134 height 25
drag, startPoint x: 31, startPoint y: 454, endPoint x: 39, endPoint y: 458, distance: 9.2
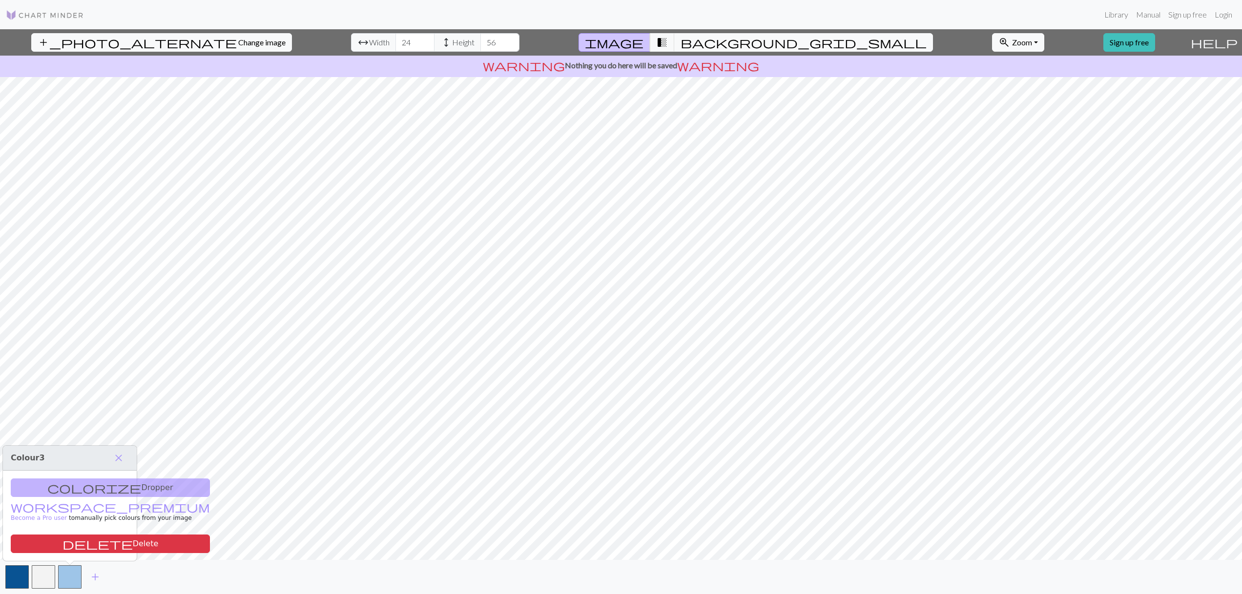
click at [31, 454] on span "Colour 3" at bounding box center [28, 457] width 34 height 9
click at [71, 580] on button "button" at bounding box center [69, 577] width 23 height 23
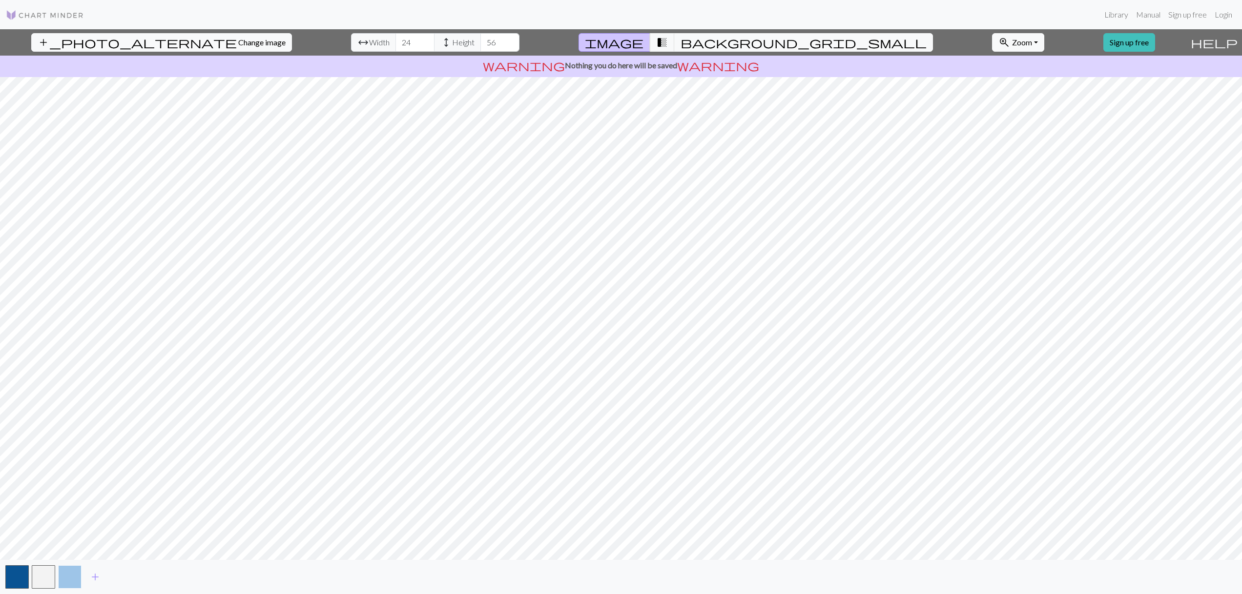
click at [71, 580] on button "button" at bounding box center [69, 577] width 23 height 23
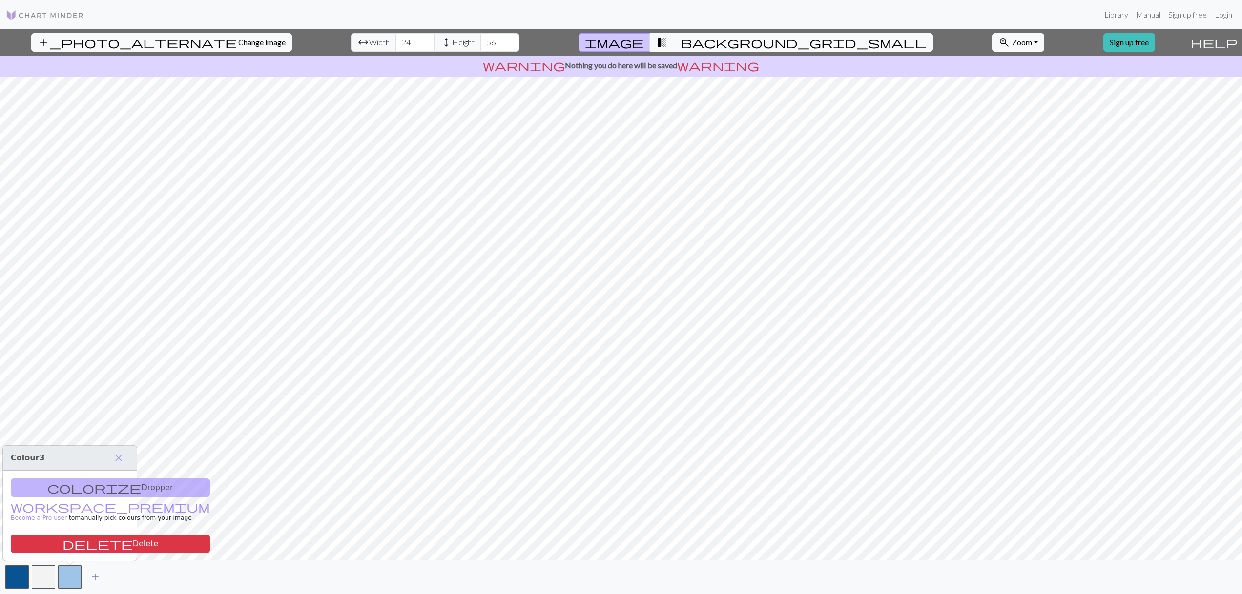
click at [96, 576] on span "add" at bounding box center [95, 577] width 12 height 14
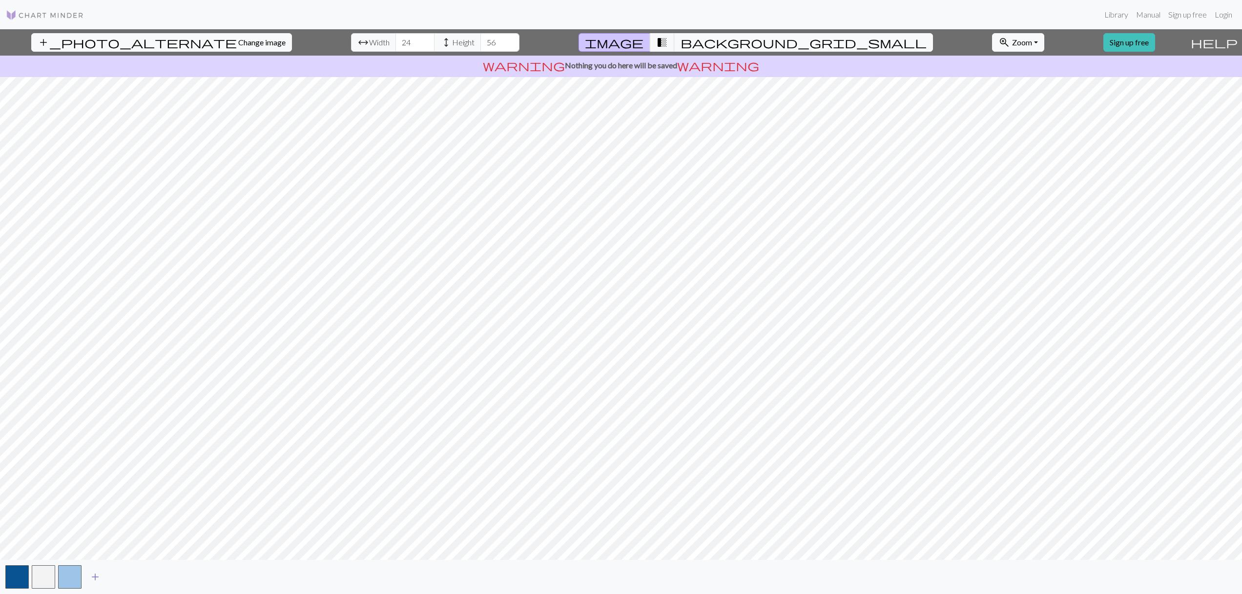
click at [98, 576] on span "add" at bounding box center [95, 577] width 12 height 14
click at [97, 580] on span "add" at bounding box center [95, 577] width 12 height 14
click at [97, 577] on span "add" at bounding box center [95, 577] width 12 height 14
click at [1088, 13] on link "Manual" at bounding box center [1148, 15] width 32 height 20
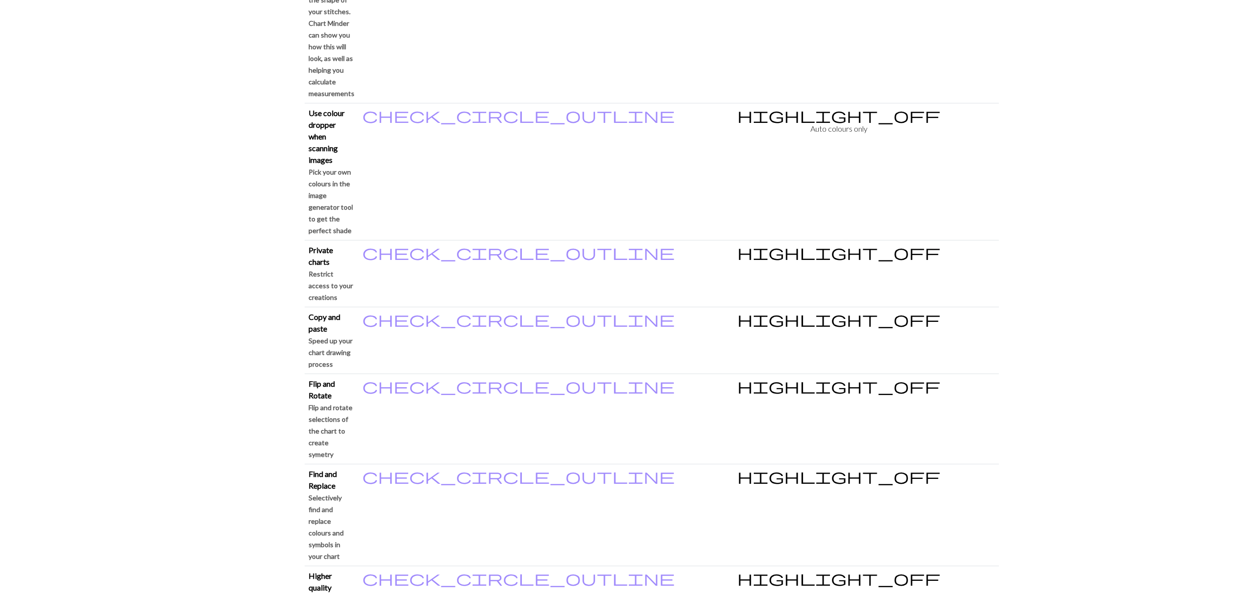
scroll to position [1035, 0]
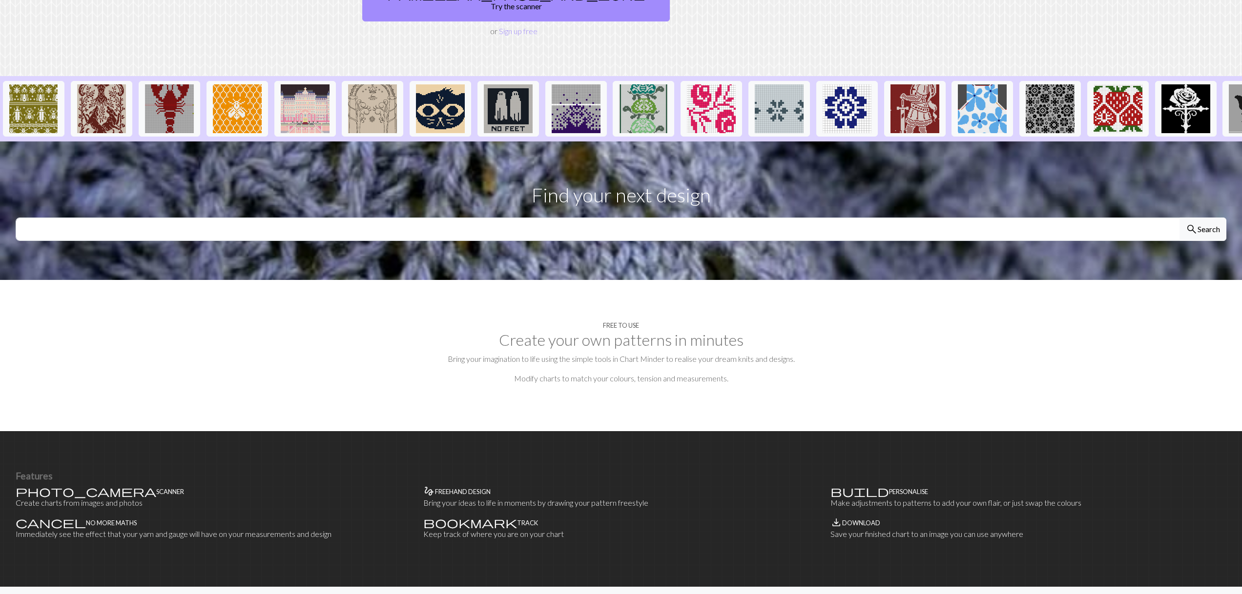
scroll to position [183, 0]
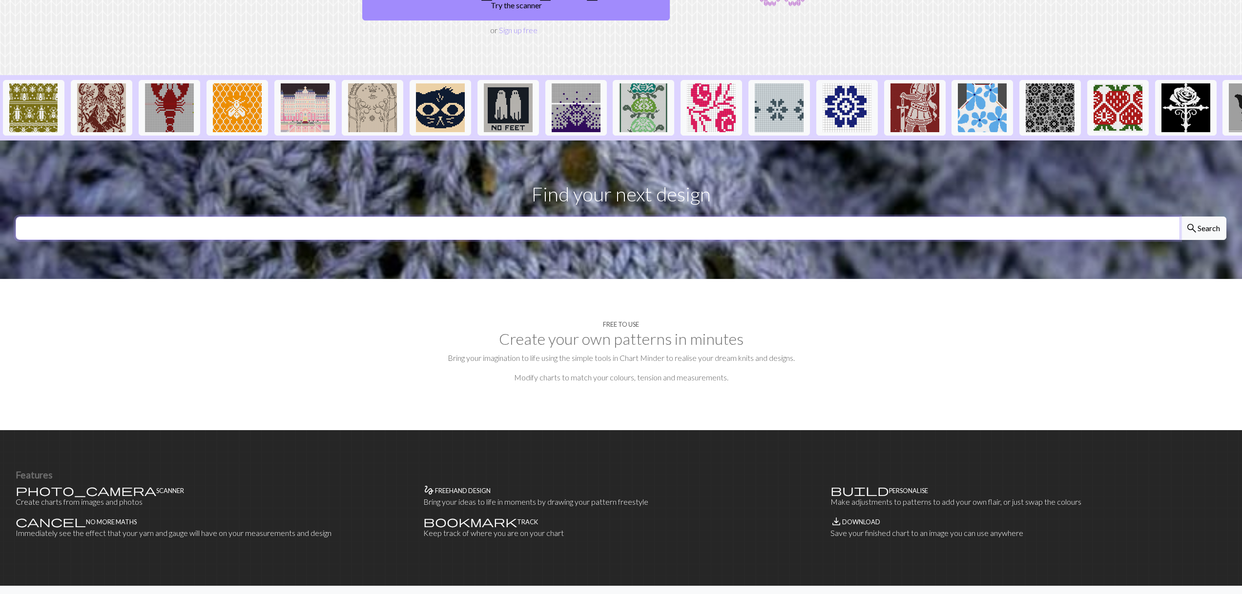
click at [613, 217] on input "text" at bounding box center [598, 228] width 1164 height 23
type input "fish"
click at [1202, 217] on button "search Search" at bounding box center [1202, 228] width 47 height 23
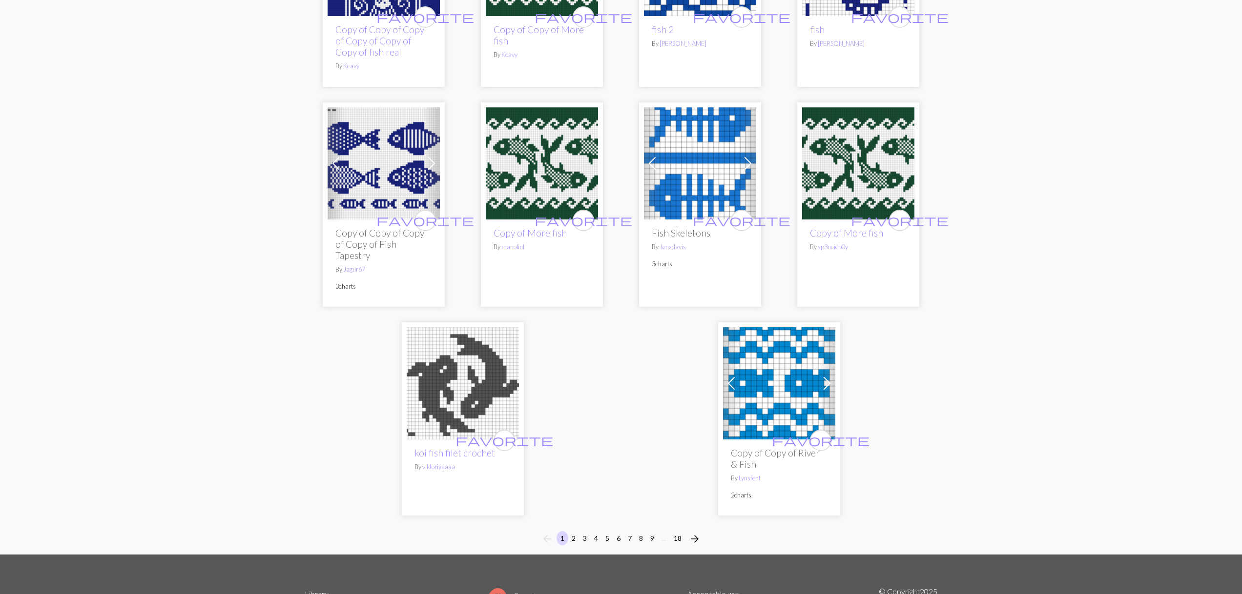
scroll to position [2351, 0]
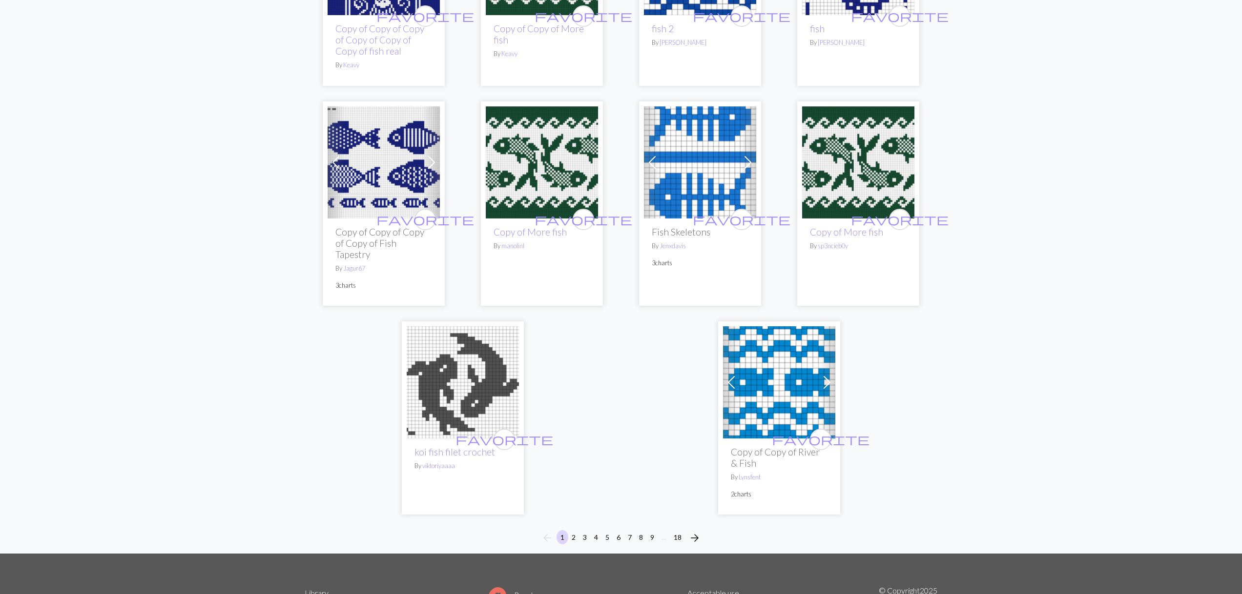
click at [572, 530] on button "2" at bounding box center [574, 537] width 12 height 14
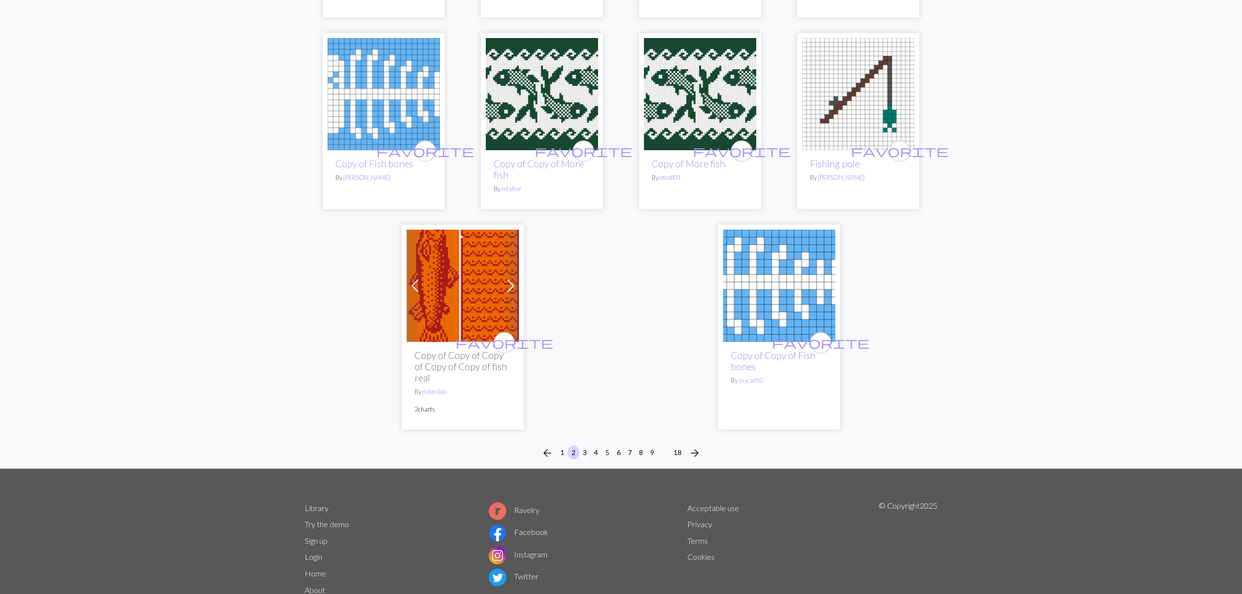
scroll to position [2479, 0]
click at [582, 445] on button "3" at bounding box center [585, 452] width 12 height 14
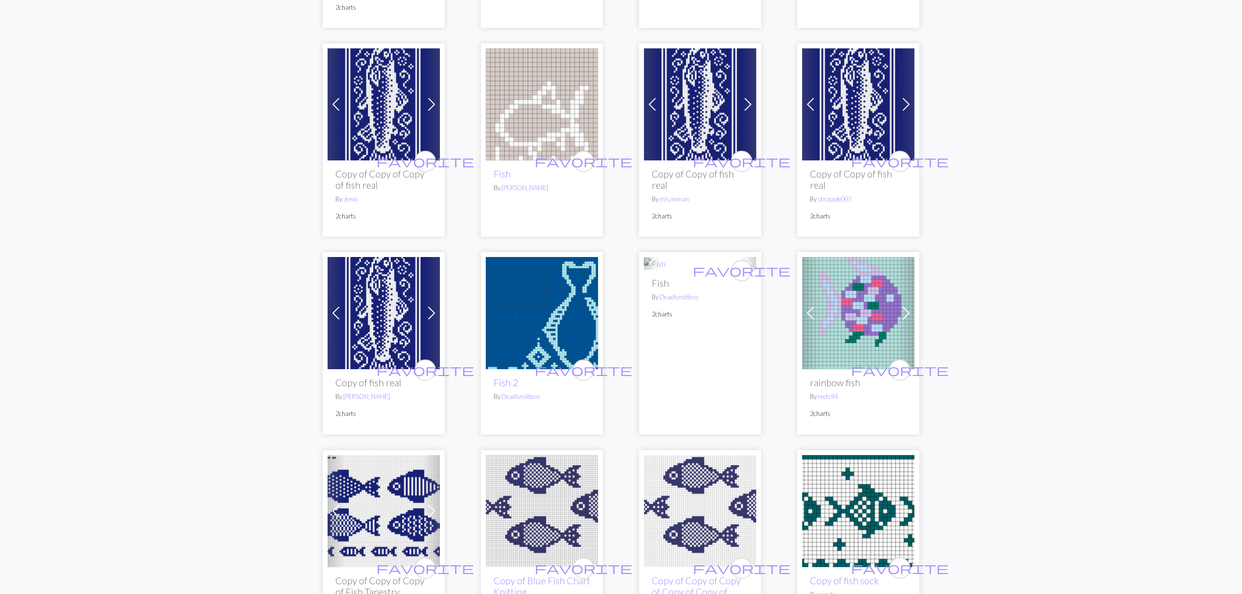
scroll to position [1841, 0]
